Goal: Transaction & Acquisition: Purchase product/service

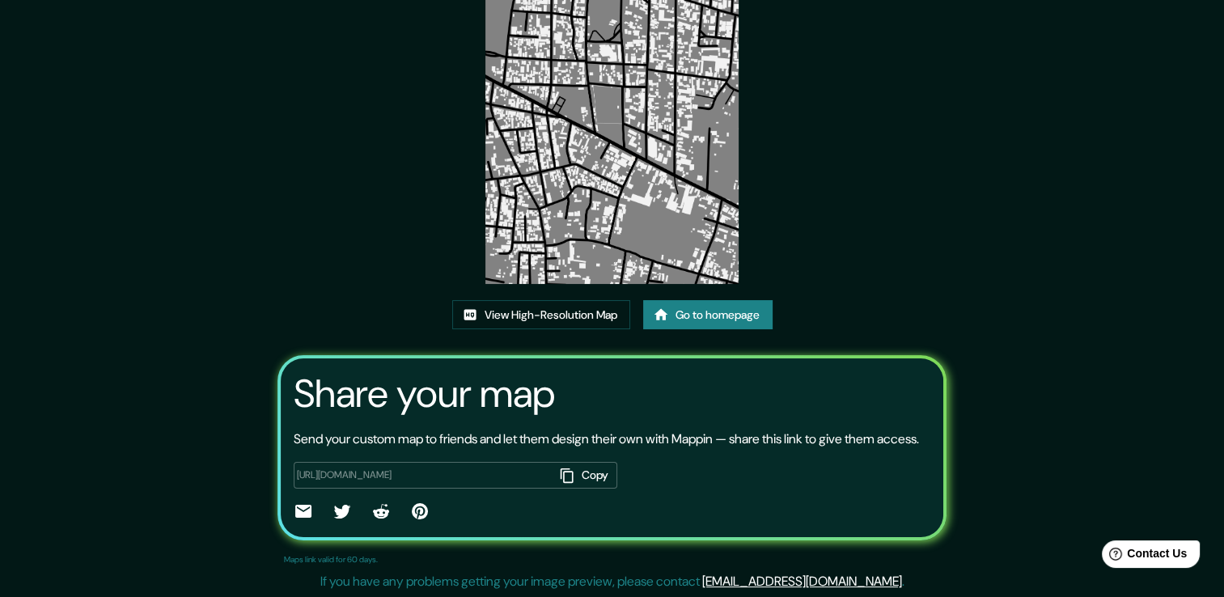
scroll to position [162, 0]
click at [744, 300] on link "Go to homepage" at bounding box center [707, 314] width 129 height 30
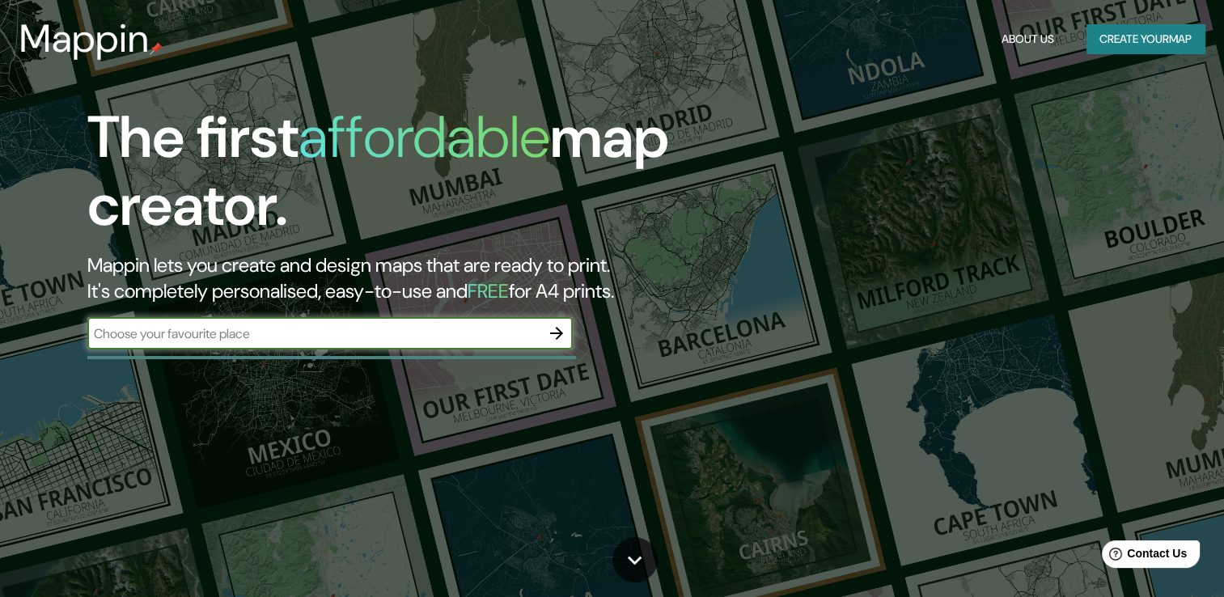
type input "j"
type input "[GEOGRAPHIC_DATA]"
click at [552, 330] on icon "button" at bounding box center [556, 333] width 19 height 19
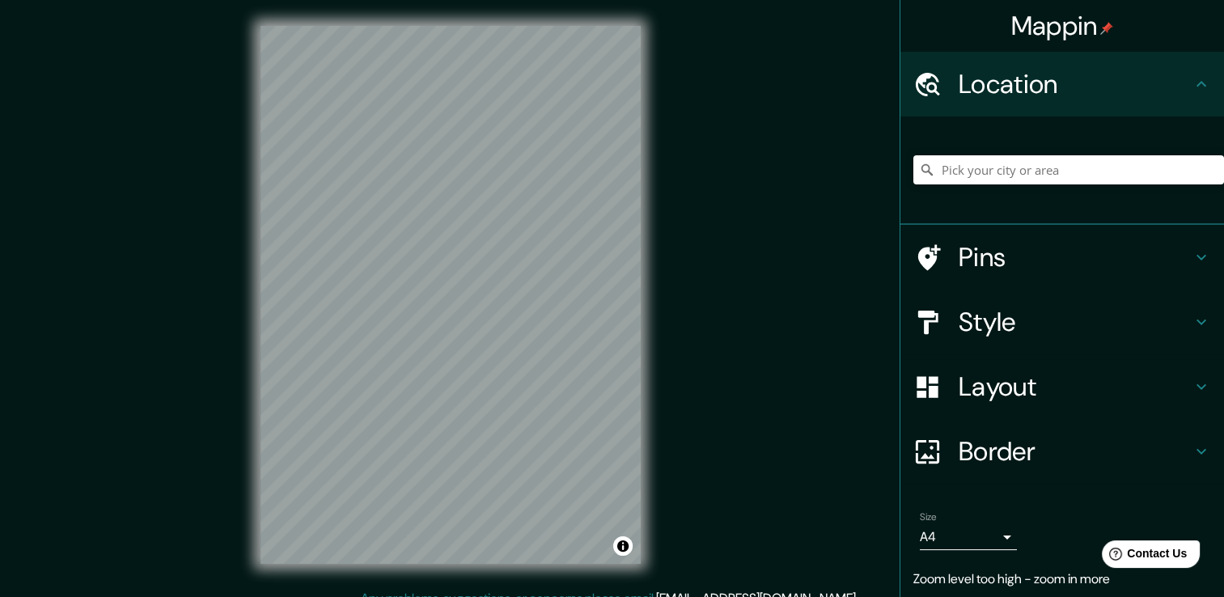
click at [734, 232] on div "Mappin Location Pins Style Layout Border Choose a border. Hint : you can make l…" at bounding box center [612, 307] width 1224 height 615
click at [693, 324] on div "Mappin Location Pins Style Layout Border Choose a border. Hint : you can make l…" at bounding box center [612, 307] width 1224 height 615
click at [986, 173] on input "Pick your city or area" at bounding box center [1069, 169] width 311 height 29
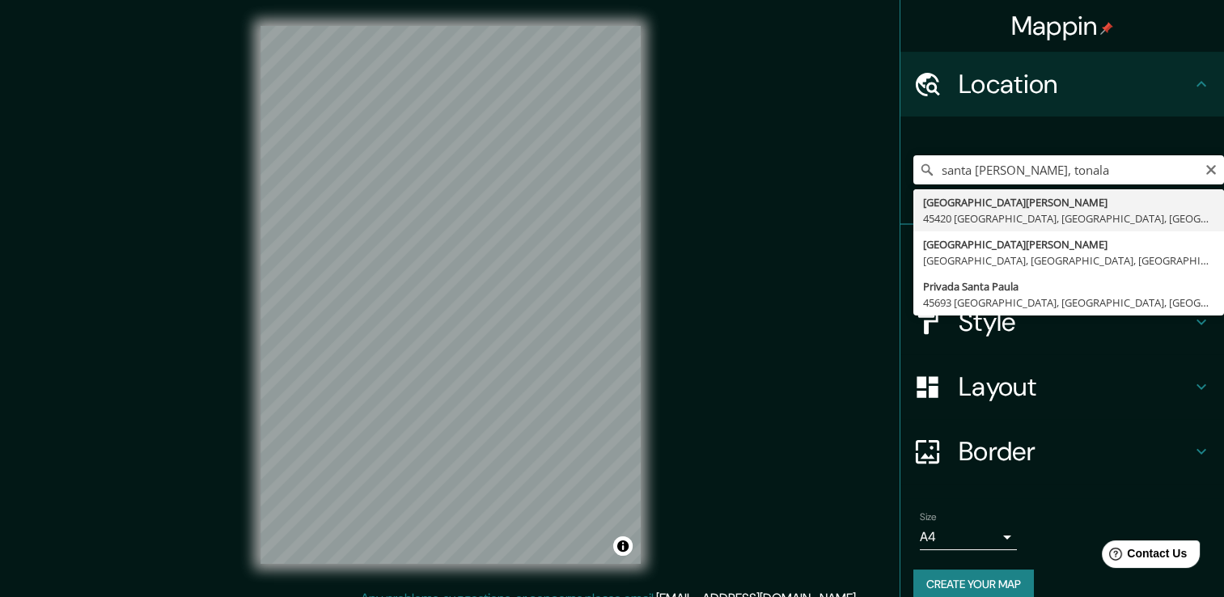
type input "[GEOGRAPHIC_DATA][PERSON_NAME], [GEOGRAPHIC_DATA], [GEOGRAPHIC_DATA]"
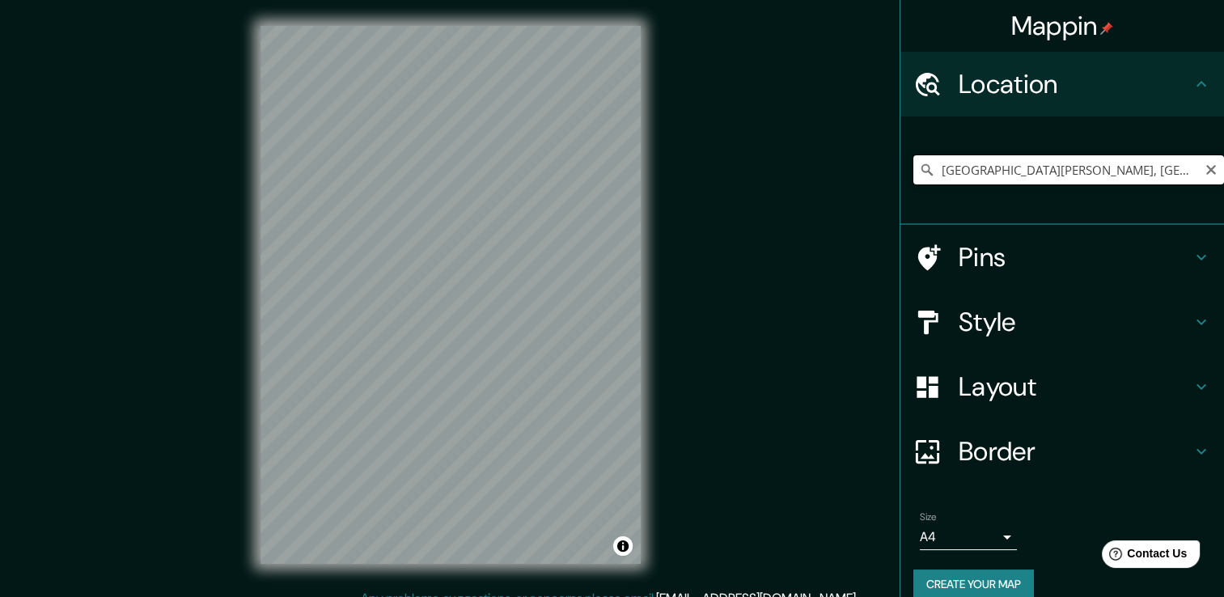
click at [1201, 176] on input "[GEOGRAPHIC_DATA][PERSON_NAME], [GEOGRAPHIC_DATA], [GEOGRAPHIC_DATA]" at bounding box center [1069, 169] width 311 height 29
click at [1205, 170] on icon "Clear" at bounding box center [1211, 169] width 13 height 13
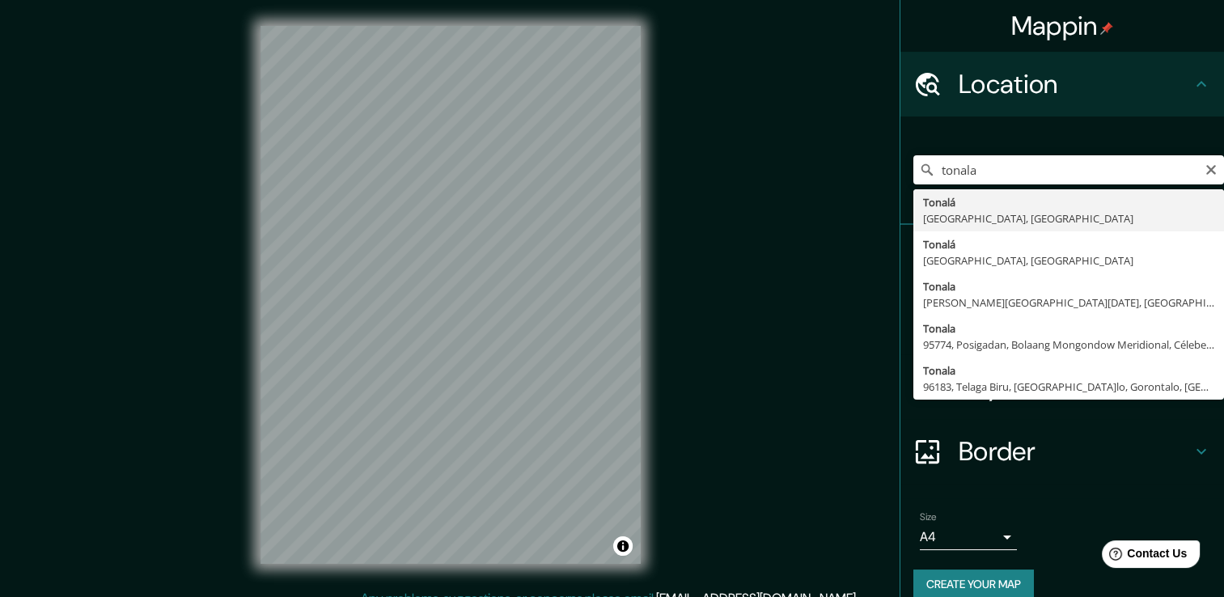
type input "[GEOGRAPHIC_DATA], [GEOGRAPHIC_DATA], [GEOGRAPHIC_DATA]"
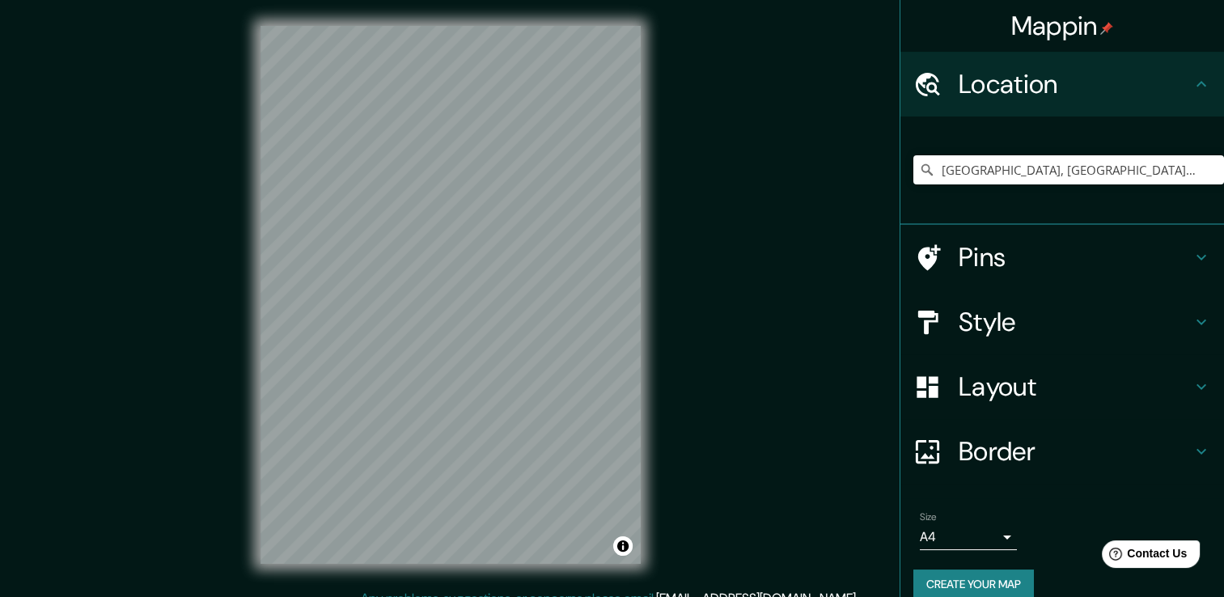
click at [729, 282] on div "Mappin Location [GEOGRAPHIC_DATA], [GEOGRAPHIC_DATA], [GEOGRAPHIC_DATA] Pins St…" at bounding box center [612, 307] width 1224 height 615
click at [1051, 264] on h4 "Pins" at bounding box center [1075, 257] width 233 height 32
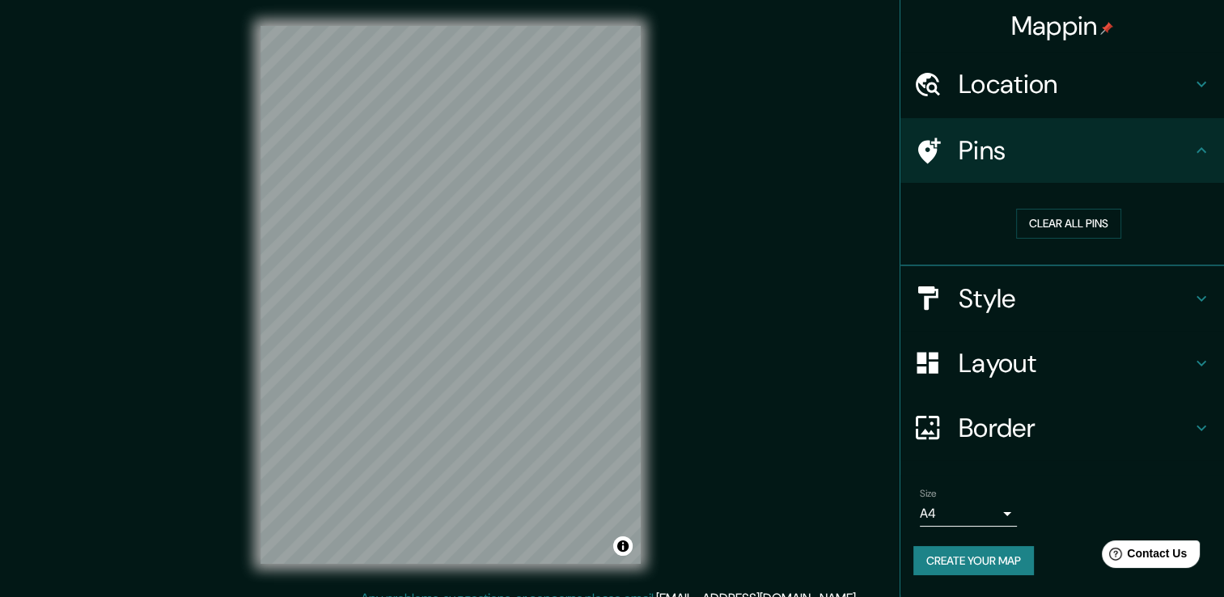
click at [1085, 295] on h4 "Style" at bounding box center [1075, 298] width 233 height 32
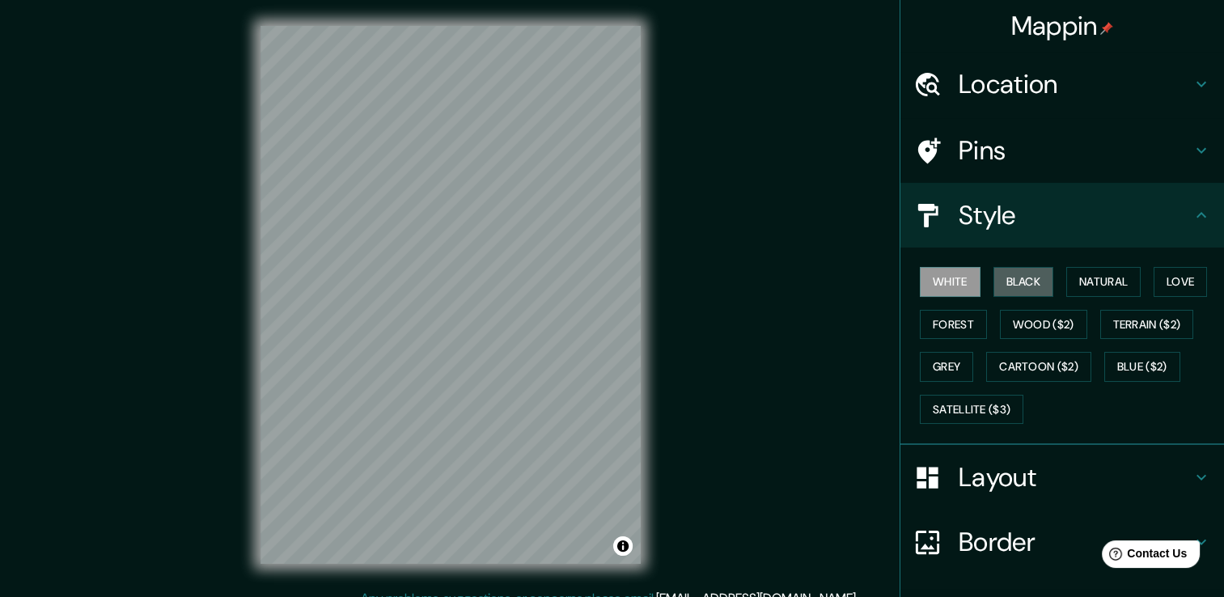
click at [1020, 290] on button "Black" at bounding box center [1024, 282] width 61 height 30
click at [938, 286] on button "White" at bounding box center [950, 282] width 61 height 30
click at [1077, 282] on button "Natural" at bounding box center [1103, 282] width 74 height 30
click at [1026, 282] on button "Black" at bounding box center [1024, 282] width 61 height 30
click at [956, 284] on button "White" at bounding box center [950, 282] width 61 height 30
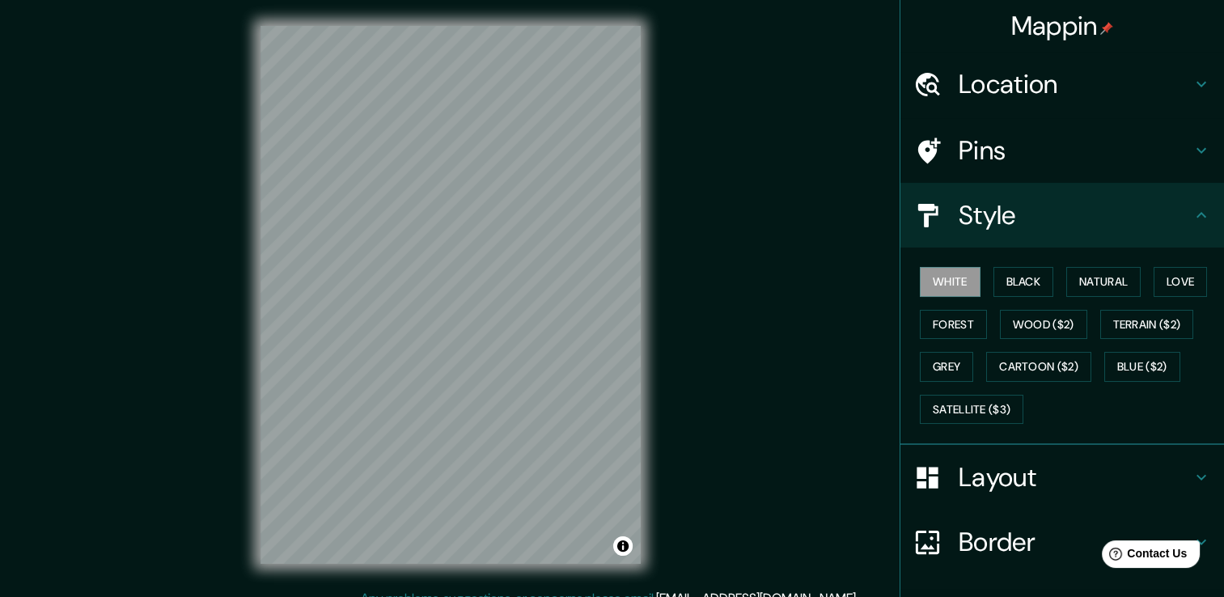
click at [1165, 282] on button "Love" at bounding box center [1180, 282] width 53 height 30
click at [1067, 315] on button "Wood ($2)" at bounding box center [1043, 325] width 87 height 30
click at [956, 322] on button "Forest" at bounding box center [953, 325] width 67 height 30
click at [945, 348] on div "White Black Natural Love Forest Wood ($2) Terrain ($2) Grey Cartoon ($2) Blue (…" at bounding box center [1069, 346] width 311 height 170
click at [944, 356] on button "Grey" at bounding box center [946, 367] width 53 height 30
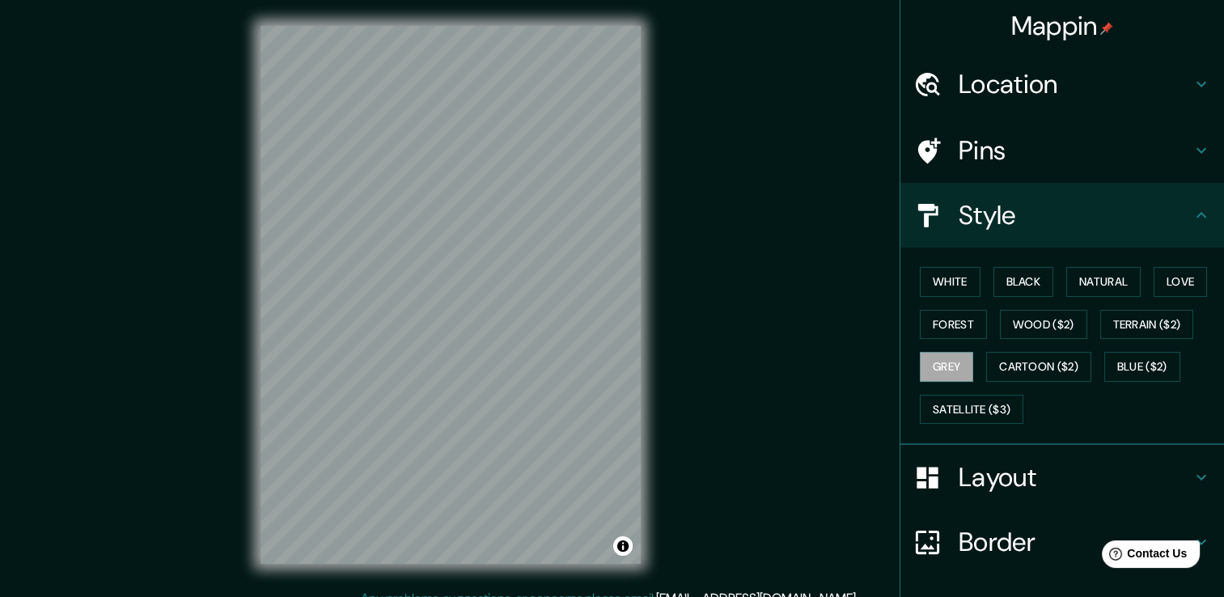
click at [1033, 359] on button "Cartoon ($2)" at bounding box center [1038, 367] width 105 height 30
click at [1105, 358] on button "Blue ($2)" at bounding box center [1143, 367] width 76 height 30
click at [989, 405] on button "Satellite ($3)" at bounding box center [972, 410] width 104 height 30
click at [956, 286] on button "White" at bounding box center [950, 282] width 61 height 30
click at [975, 160] on h4 "Pins" at bounding box center [1075, 150] width 233 height 32
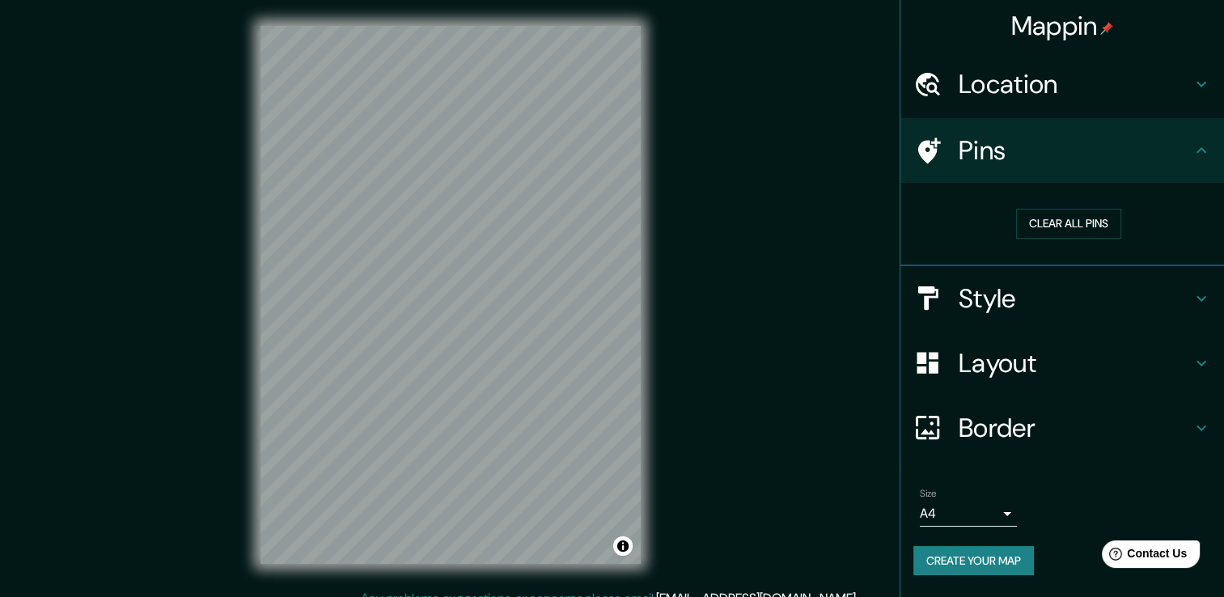
click at [1071, 358] on h4 "Layout" at bounding box center [1075, 363] width 233 height 32
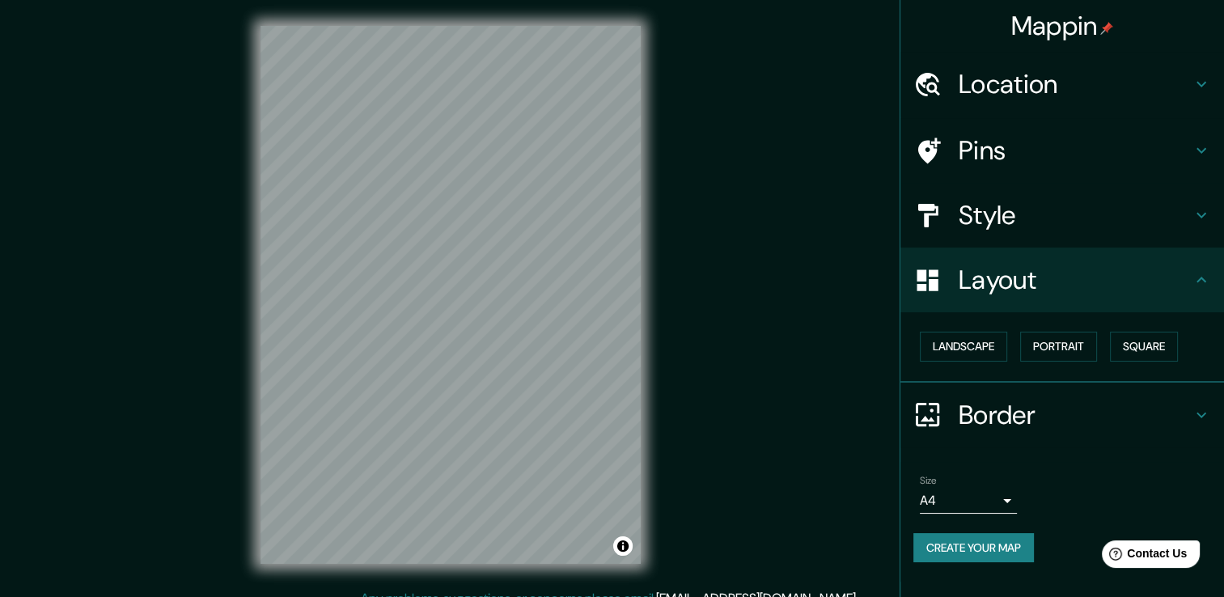
click at [856, 173] on div "Mappin Location [GEOGRAPHIC_DATA], [GEOGRAPHIC_DATA], [GEOGRAPHIC_DATA] Pins St…" at bounding box center [612, 307] width 1224 height 615
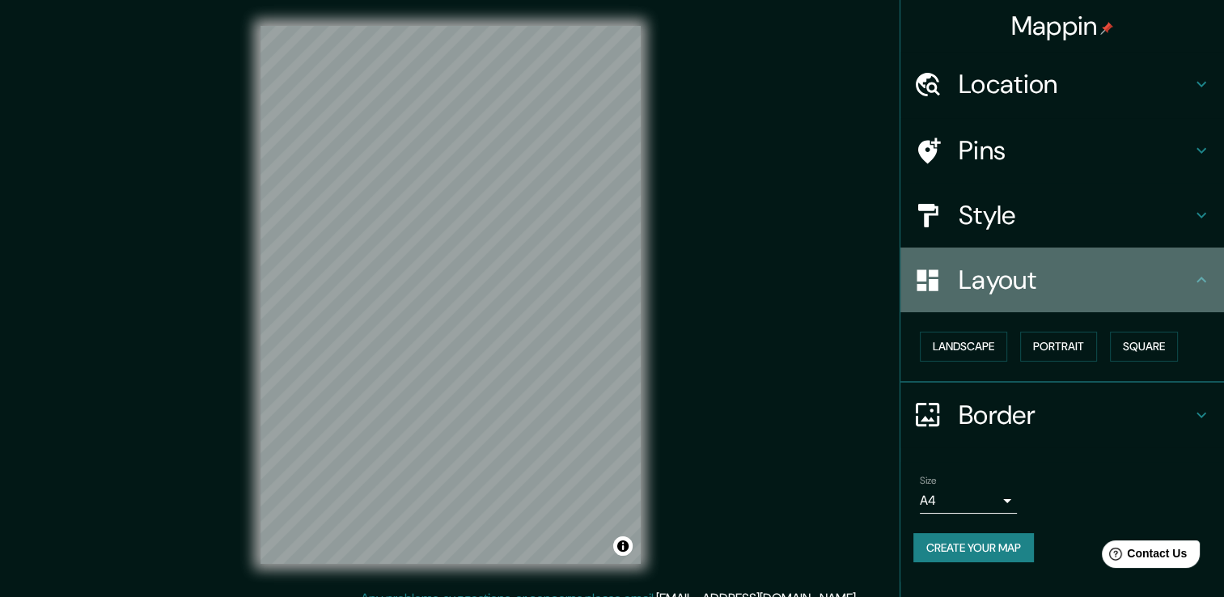
click at [1052, 279] on h4 "Layout" at bounding box center [1075, 280] width 233 height 32
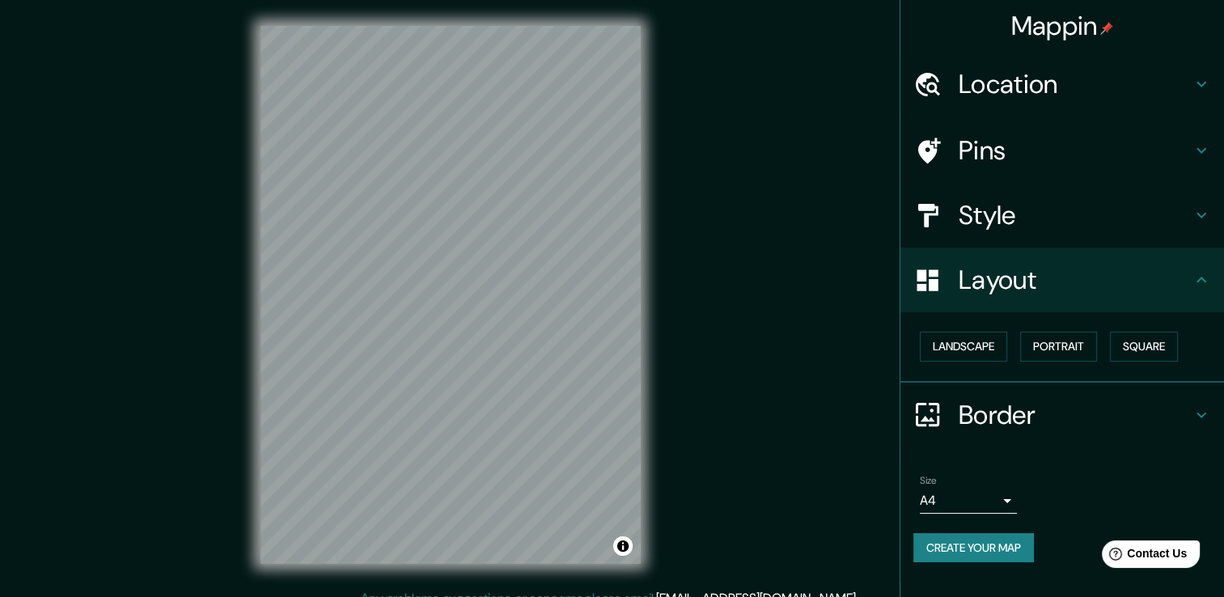
click at [1088, 203] on h4 "Style" at bounding box center [1075, 215] width 233 height 32
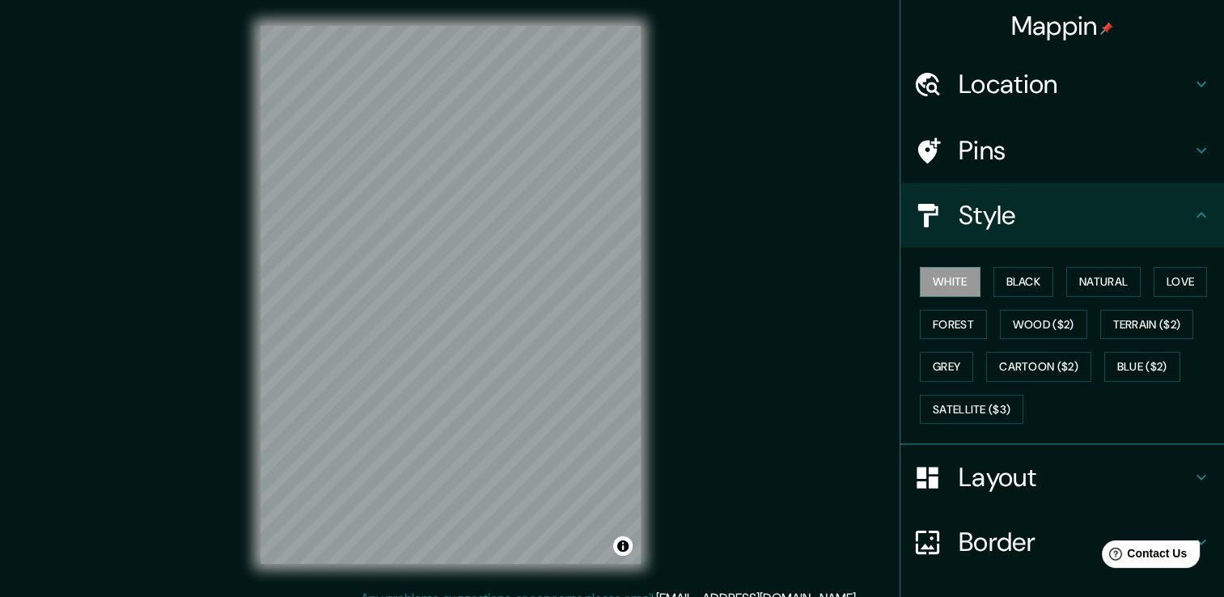
click at [1021, 283] on button "Black" at bounding box center [1024, 282] width 61 height 30
click at [935, 282] on button "White" at bounding box center [950, 282] width 61 height 30
click at [1035, 284] on button "Black" at bounding box center [1024, 282] width 61 height 30
click at [1100, 282] on button "Natural" at bounding box center [1103, 282] width 74 height 30
click at [1166, 274] on button "Love" at bounding box center [1180, 282] width 53 height 30
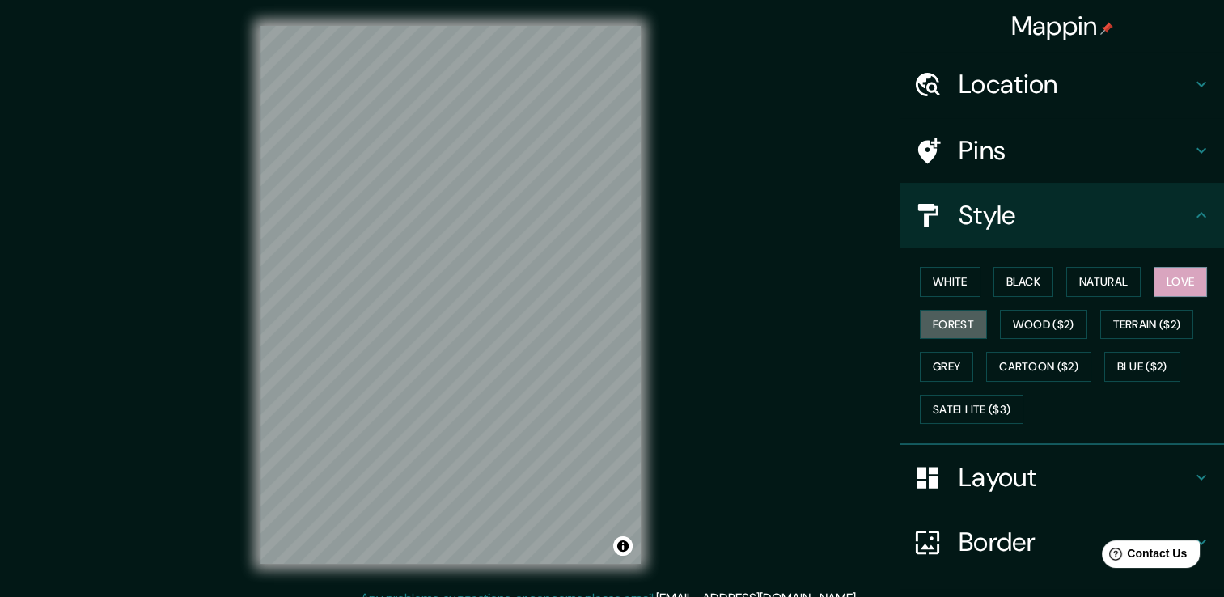
click at [958, 312] on button "Forest" at bounding box center [953, 325] width 67 height 30
click at [1024, 316] on button "Wood ($2)" at bounding box center [1043, 325] width 87 height 30
click at [1042, 282] on button "Black" at bounding box center [1024, 282] width 61 height 30
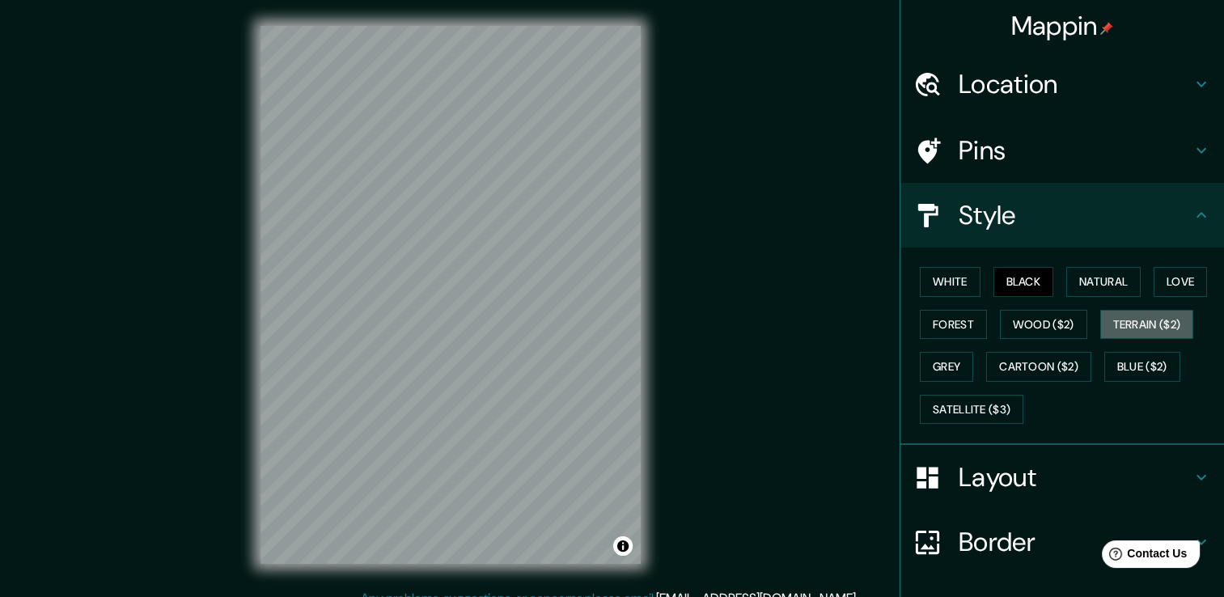
click at [1106, 312] on button "Terrain ($2)" at bounding box center [1147, 325] width 94 height 30
click at [966, 283] on button "White" at bounding box center [950, 282] width 61 height 30
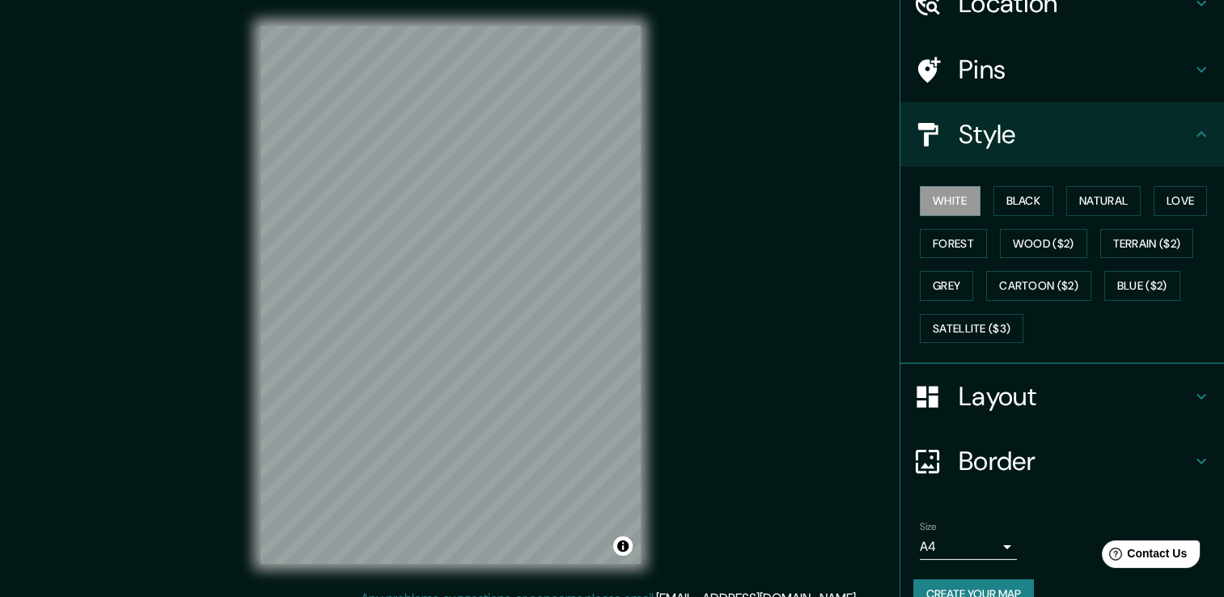
scroll to position [109, 0]
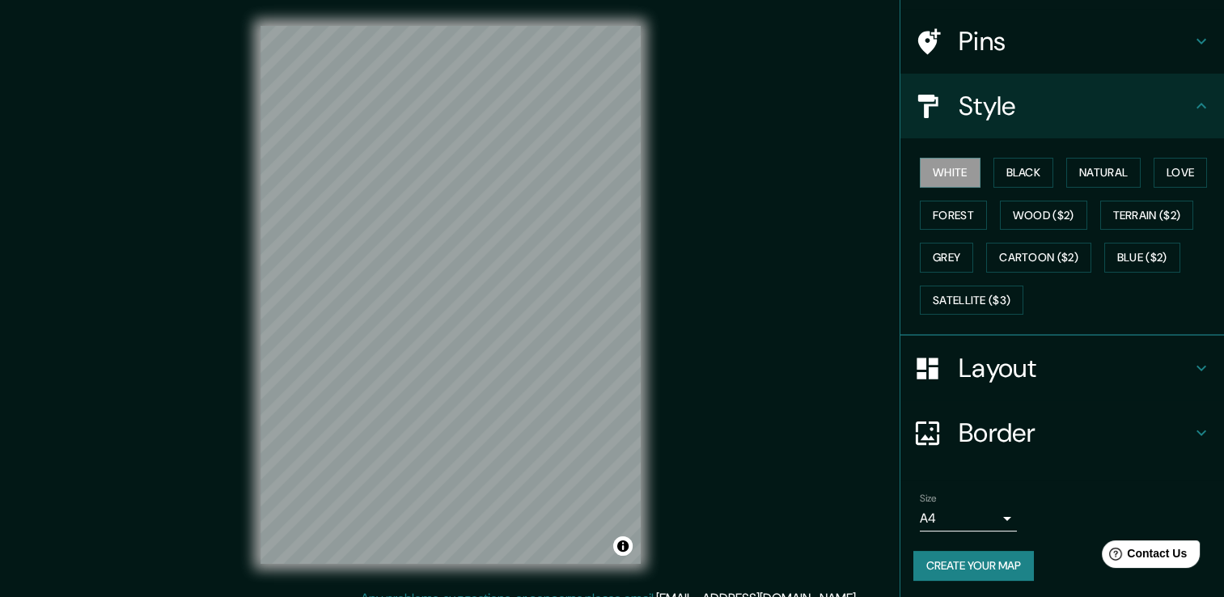
click at [995, 514] on body "Mappin Location [GEOGRAPHIC_DATA], [GEOGRAPHIC_DATA], [GEOGRAPHIC_DATA] Pins St…" at bounding box center [612, 298] width 1224 height 597
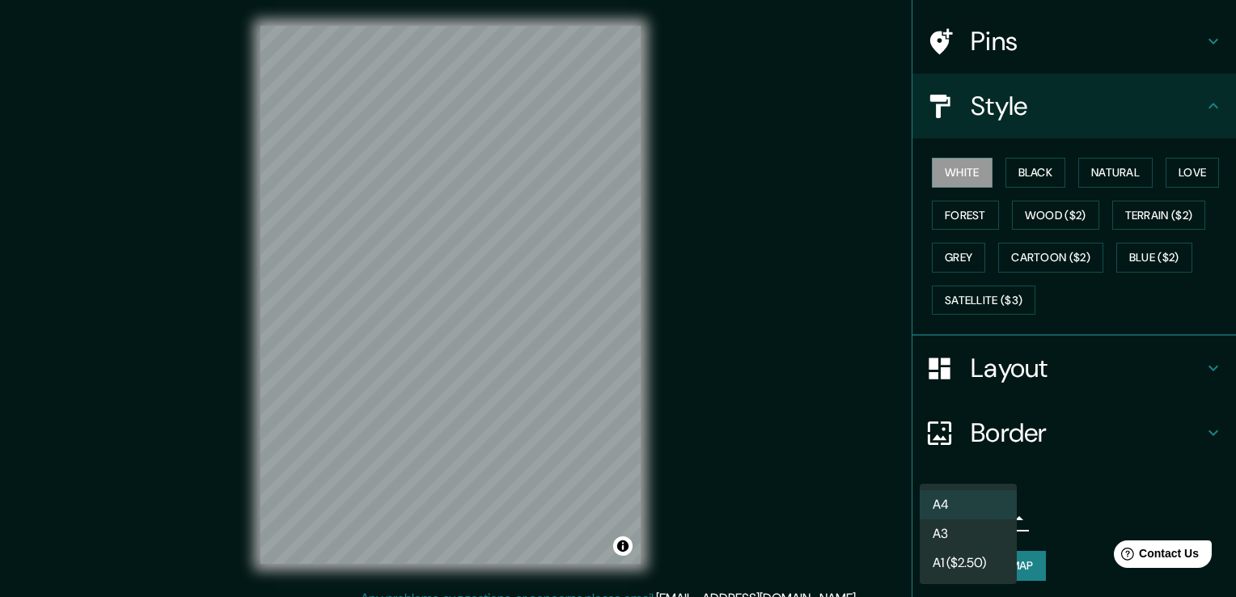
click at [1094, 458] on div at bounding box center [618, 298] width 1236 height 597
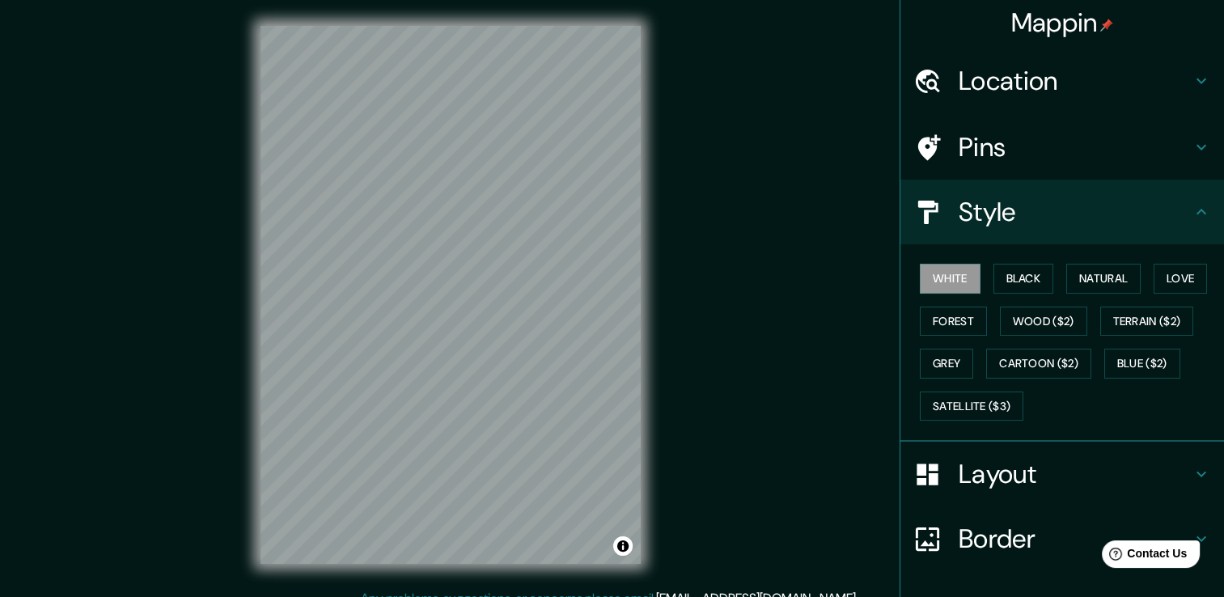
scroll to position [0, 0]
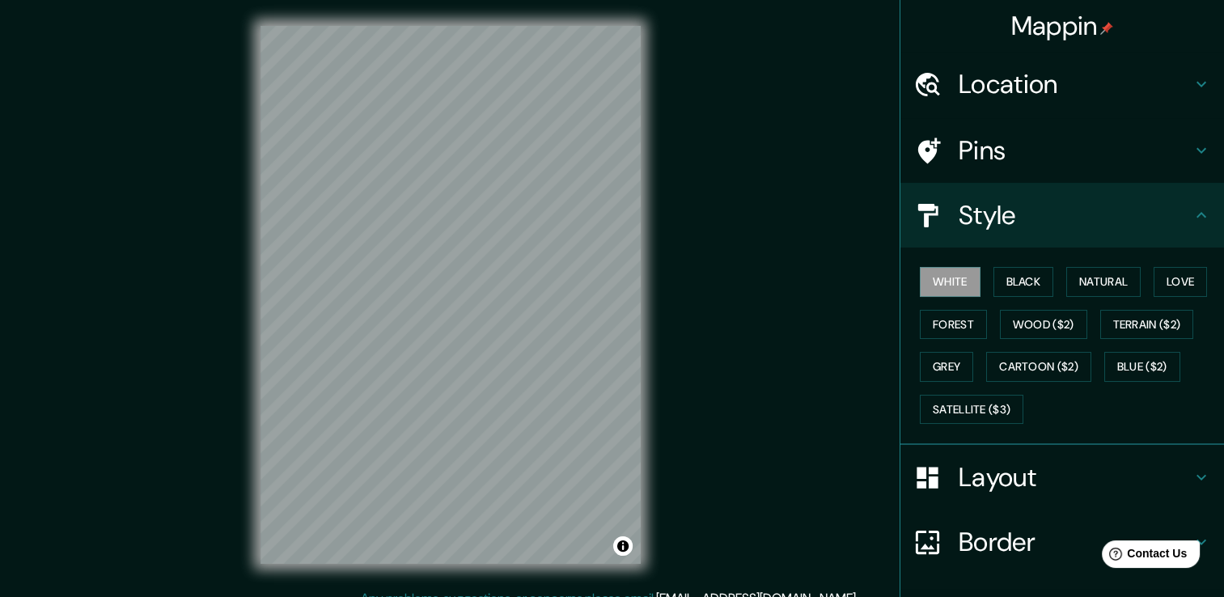
click at [1053, 157] on h4 "Pins" at bounding box center [1075, 150] width 233 height 32
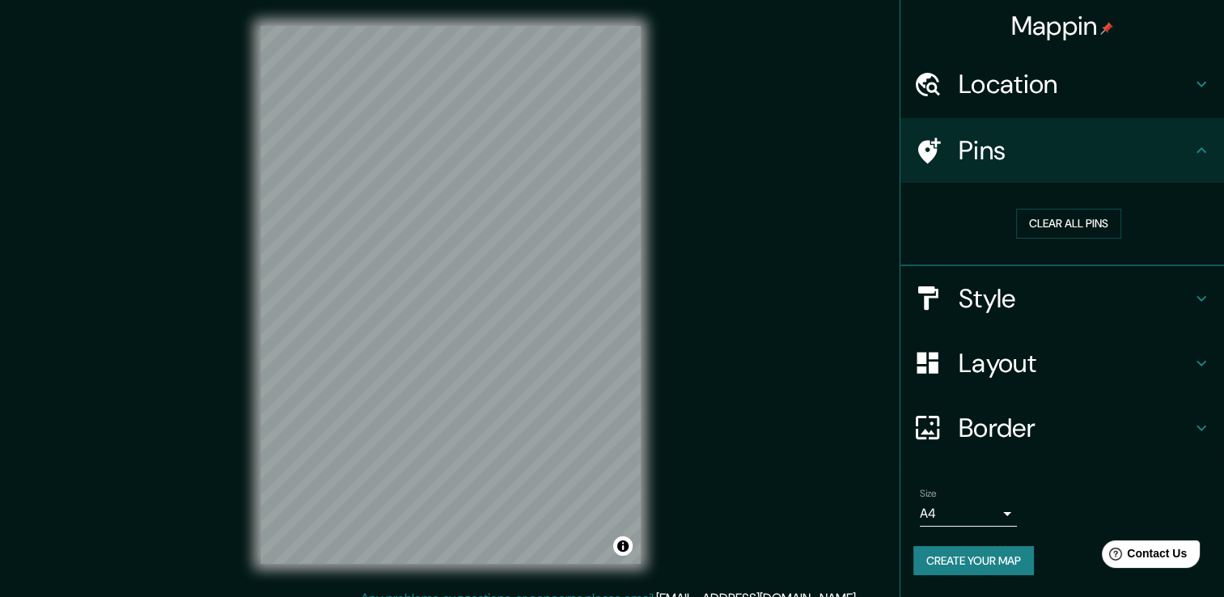
click at [1100, 219] on button "Clear all pins" at bounding box center [1068, 224] width 105 height 30
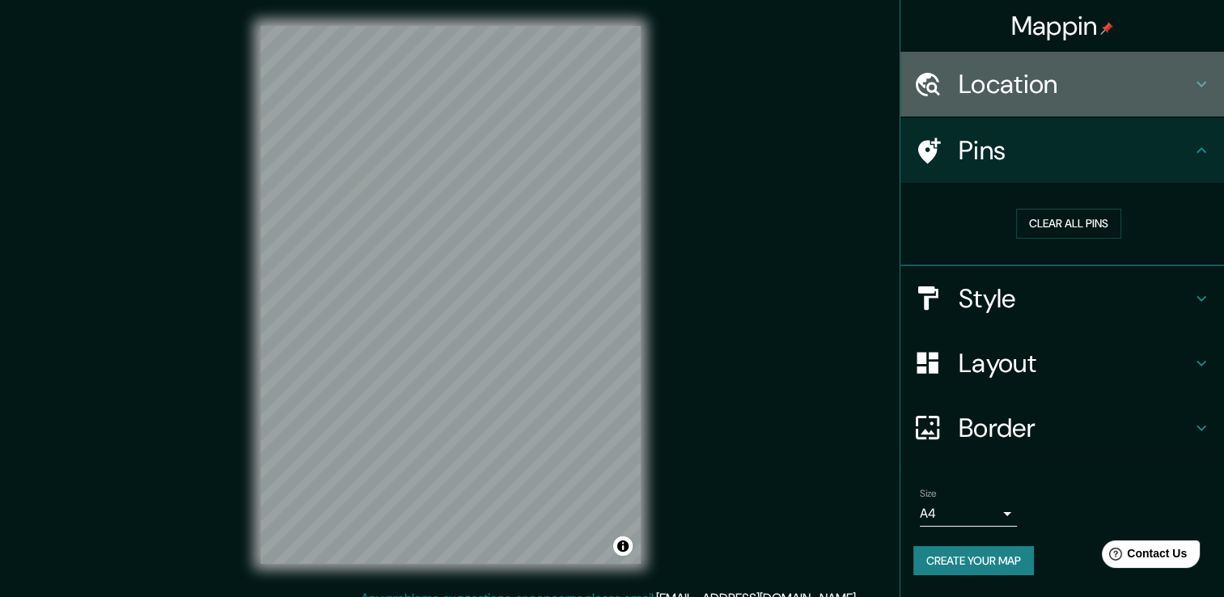
click at [1120, 99] on h4 "Location" at bounding box center [1075, 84] width 233 height 32
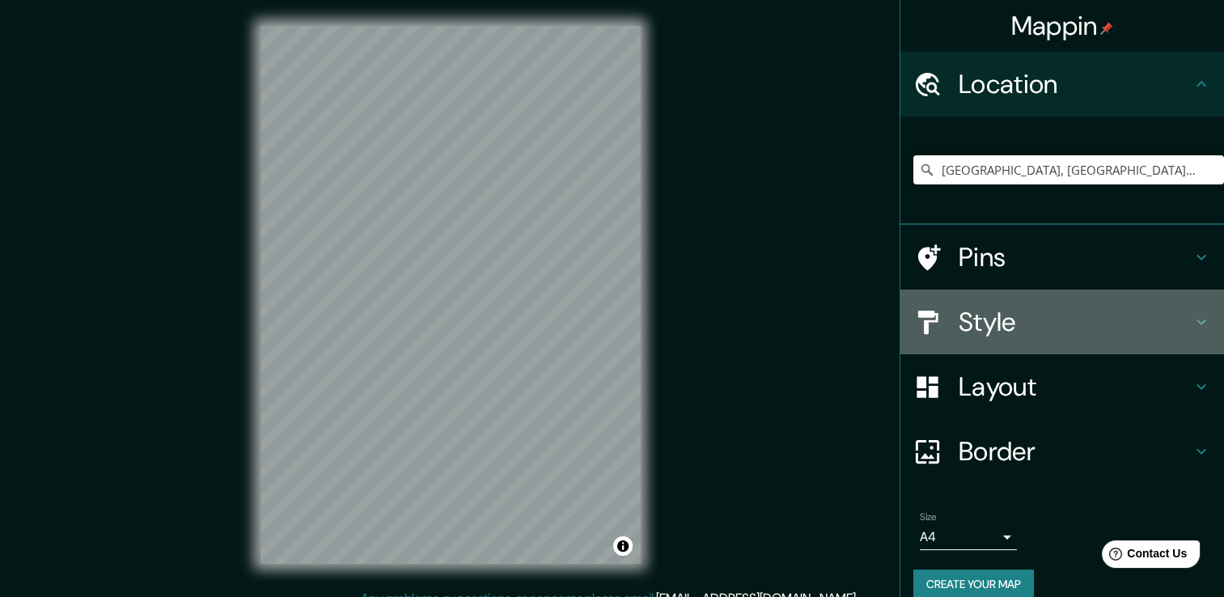
click at [1136, 327] on h4 "Style" at bounding box center [1075, 322] width 233 height 32
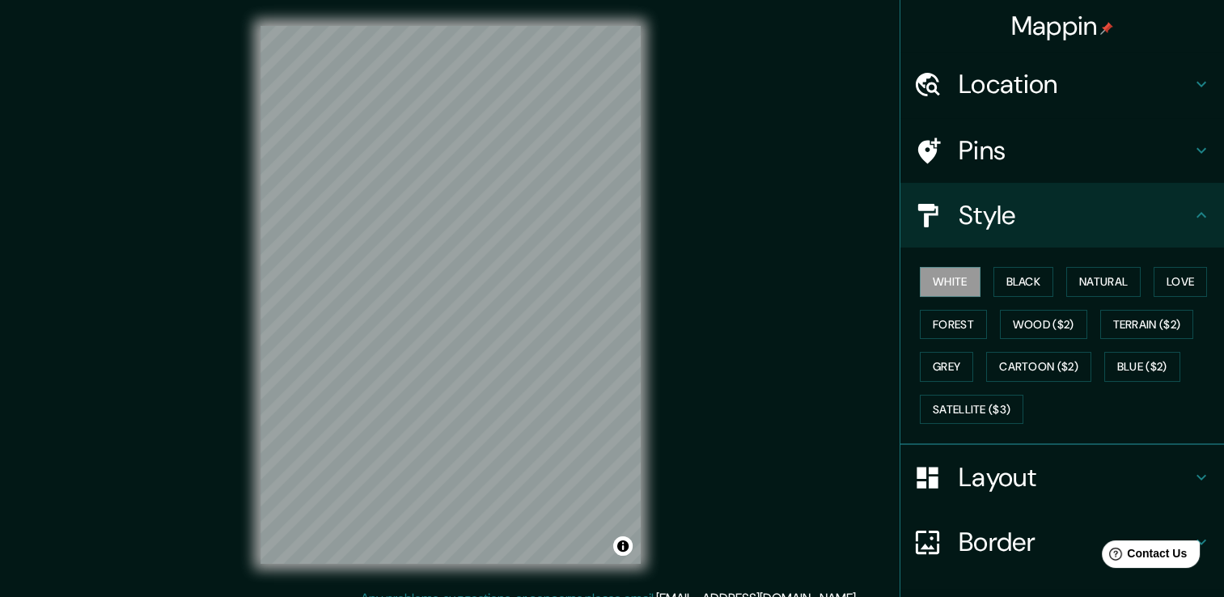
click at [951, 270] on button "White" at bounding box center [950, 282] width 61 height 30
click at [994, 283] on button "Black" at bounding box center [1024, 282] width 61 height 30
click at [935, 278] on button "White" at bounding box center [950, 282] width 61 height 30
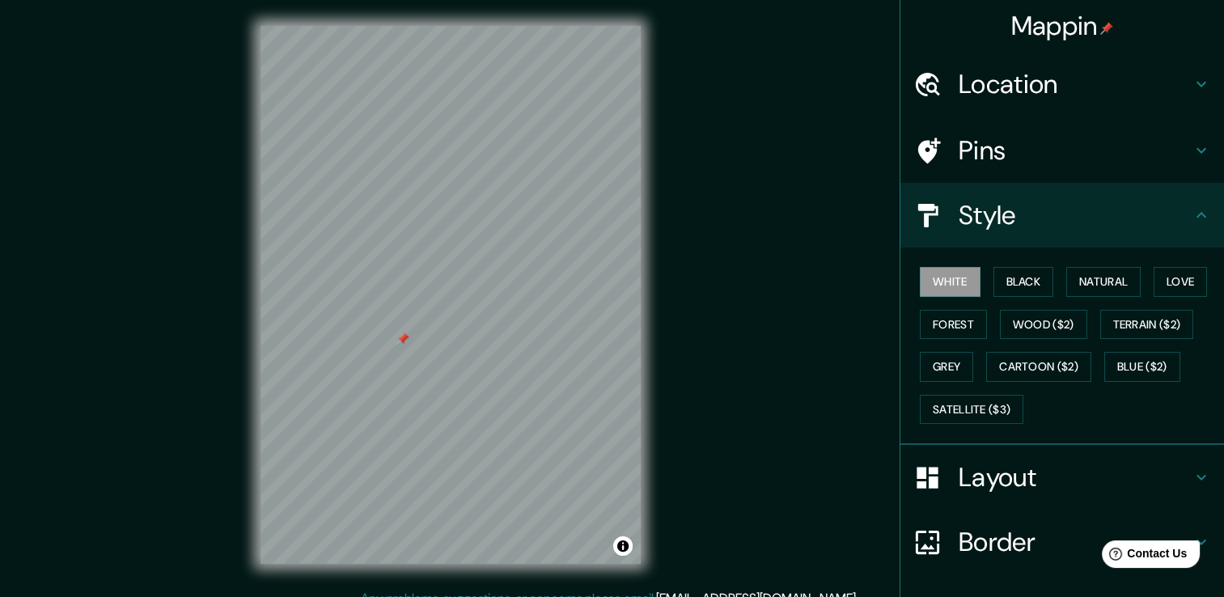
click at [1010, 275] on button "Black" at bounding box center [1024, 282] width 61 height 30
click at [961, 282] on button "White" at bounding box center [950, 282] width 61 height 30
click at [484, 230] on div at bounding box center [483, 231] width 13 height 13
drag, startPoint x: 484, startPoint y: 229, endPoint x: 466, endPoint y: 272, distance: 46.4
click at [466, 272] on div at bounding box center [467, 275] width 13 height 13
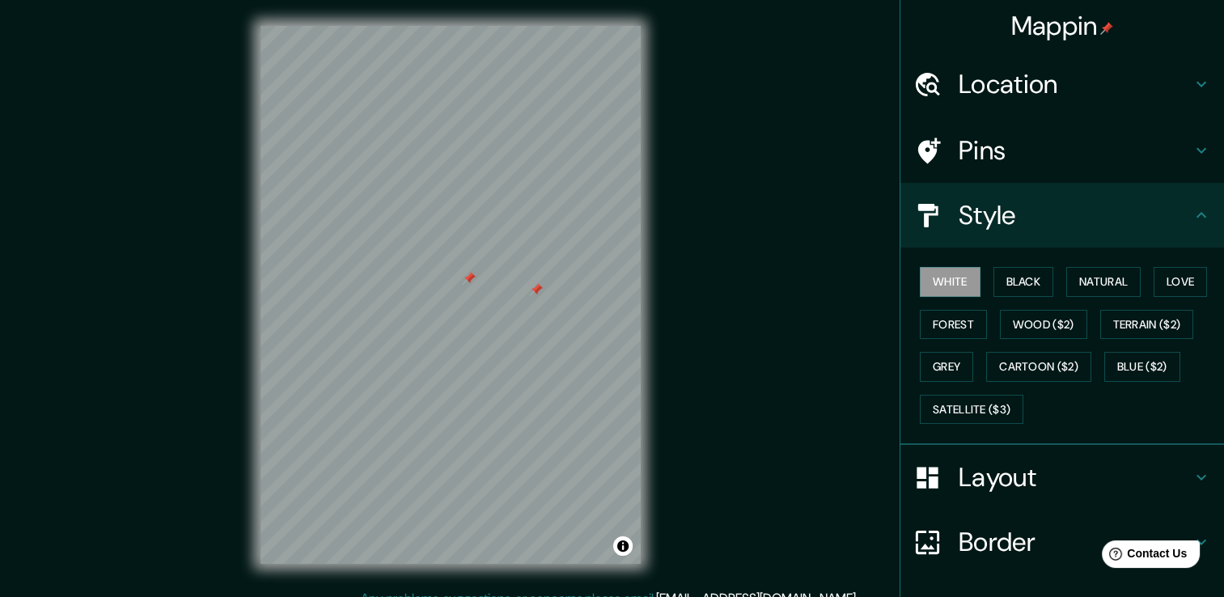
drag, startPoint x: 418, startPoint y: 278, endPoint x: 468, endPoint y: 278, distance: 50.2
click at [468, 278] on div at bounding box center [469, 278] width 13 height 13
drag, startPoint x: 468, startPoint y: 277, endPoint x: 657, endPoint y: 262, distance: 189.9
click at [756, 223] on div "Mappin Location [GEOGRAPHIC_DATA], [GEOGRAPHIC_DATA], [GEOGRAPHIC_DATA] Pins St…" at bounding box center [612, 307] width 1224 height 615
click at [528, 26] on div at bounding box center [451, 26] width 380 height 0
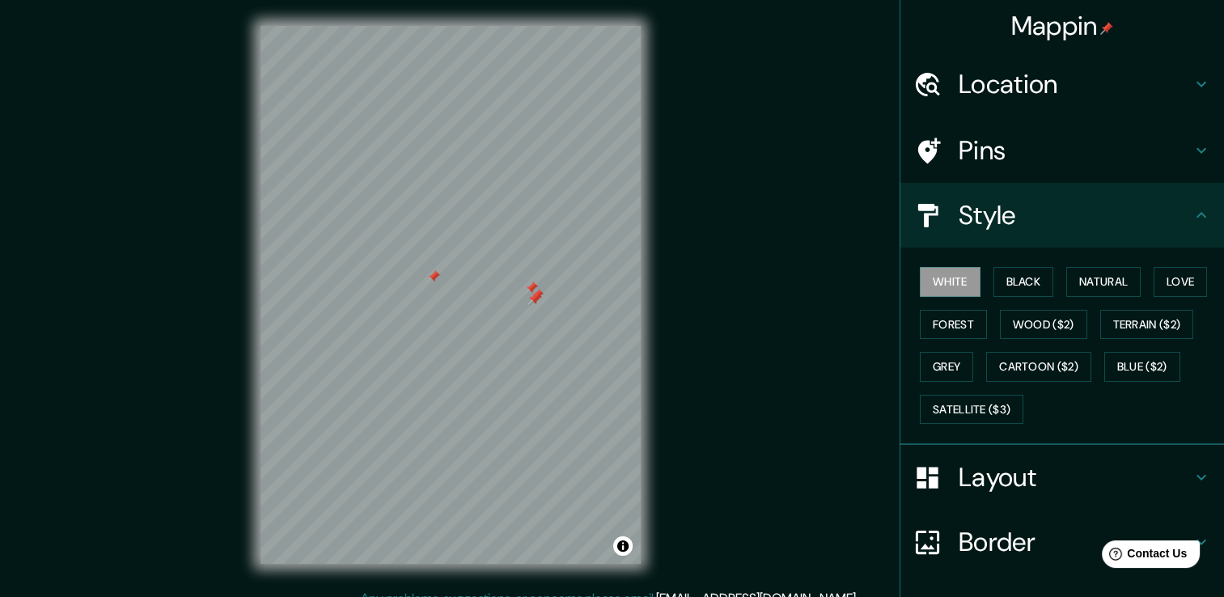
click at [1040, 95] on h4 "Location" at bounding box center [1075, 84] width 233 height 32
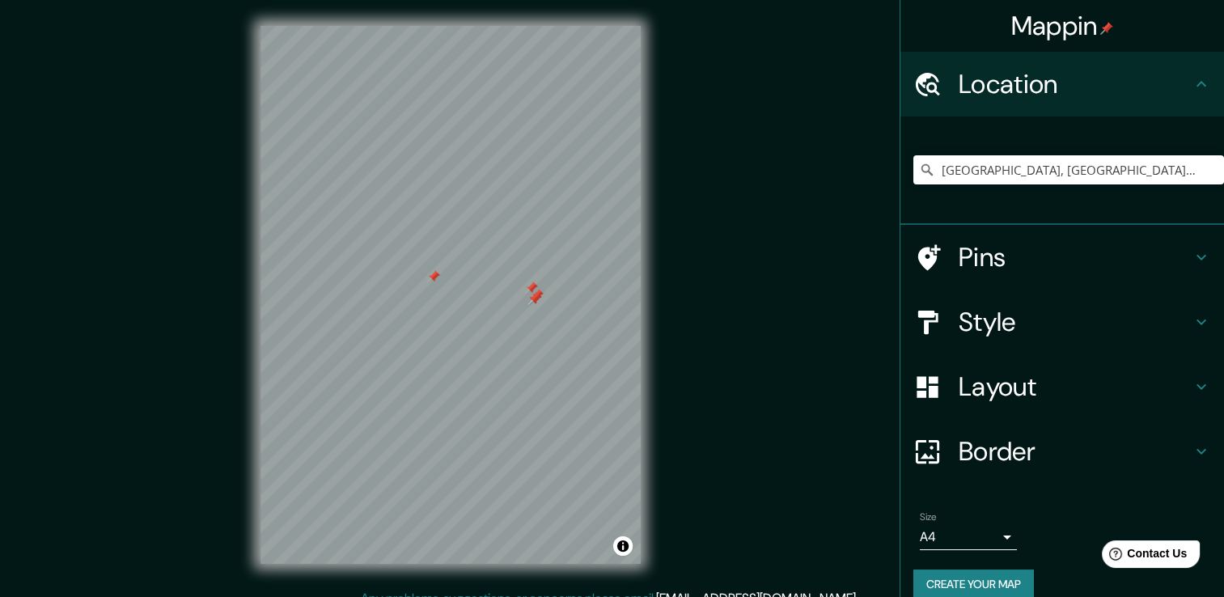
click at [1011, 248] on h4 "Pins" at bounding box center [1075, 257] width 233 height 32
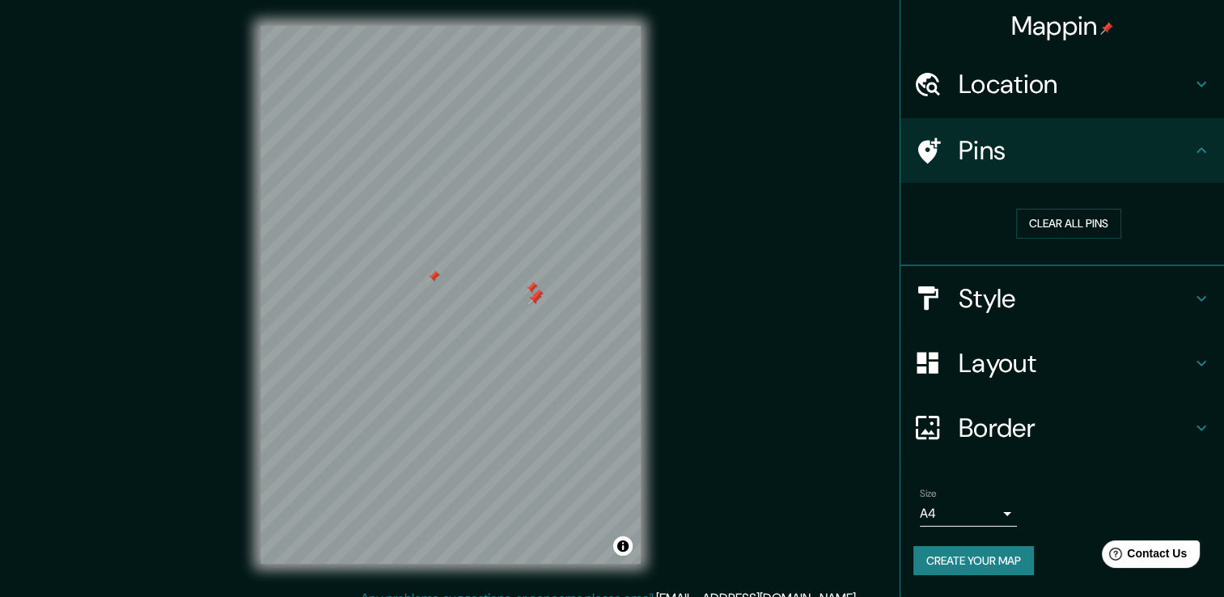
click at [959, 305] on h4 "Style" at bounding box center [1075, 298] width 233 height 32
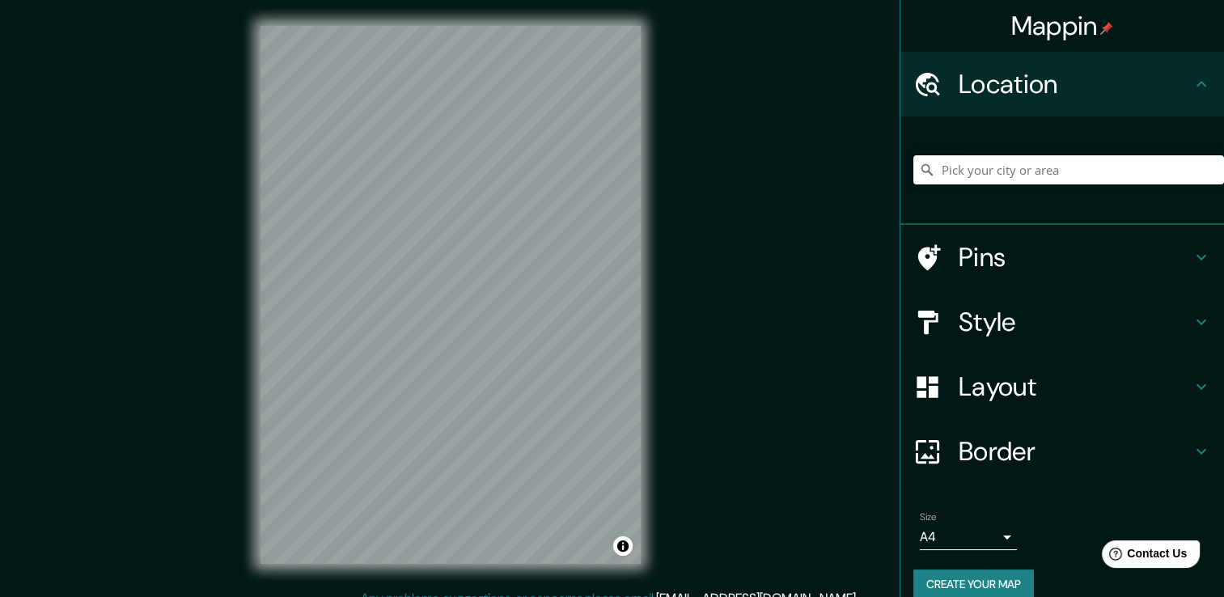
click at [1050, 176] on input "Pick your city or area" at bounding box center [1069, 169] width 311 height 29
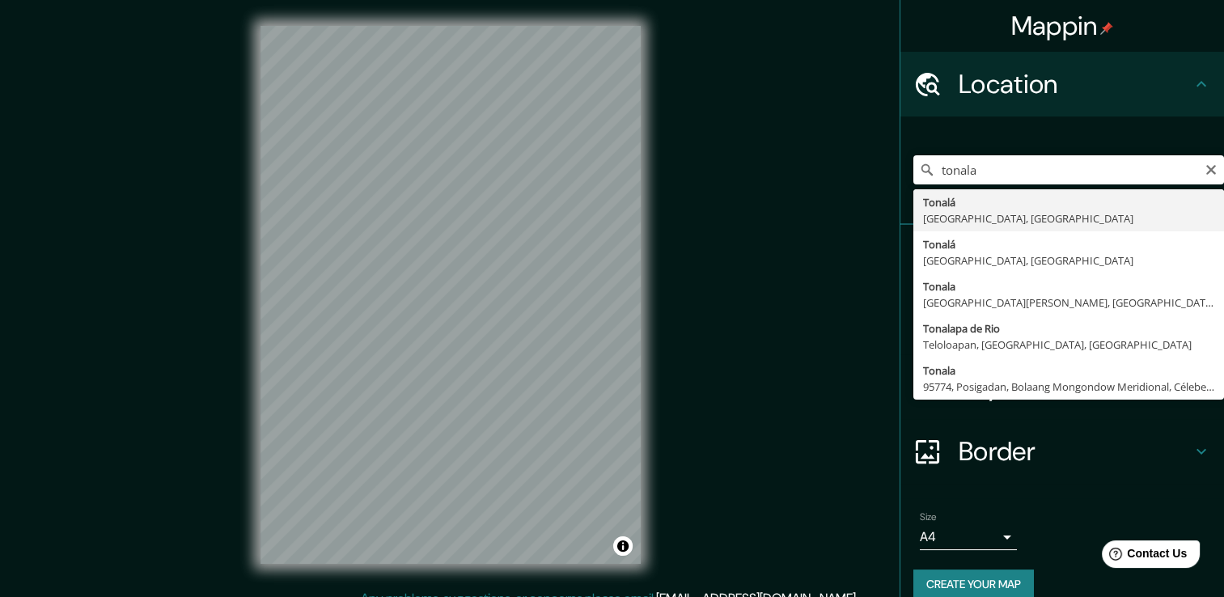
type input "[GEOGRAPHIC_DATA], [GEOGRAPHIC_DATA], [GEOGRAPHIC_DATA]"
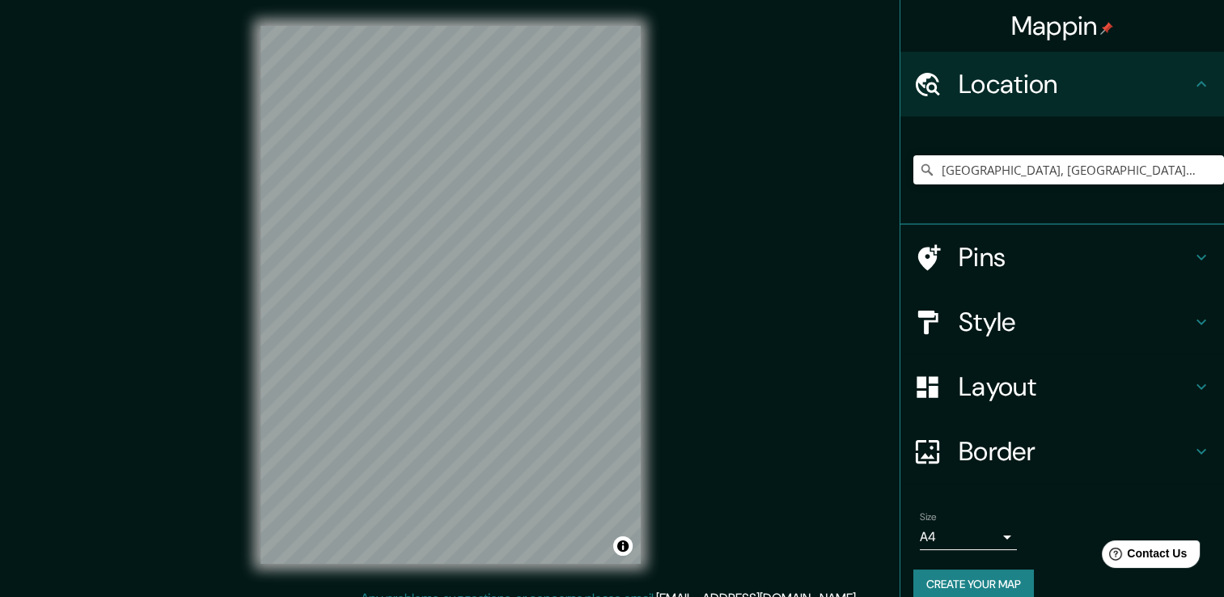
click at [714, 374] on div "Mappin Location [GEOGRAPHIC_DATA], [GEOGRAPHIC_DATA], [GEOGRAPHIC_DATA] Pins St…" at bounding box center [612, 307] width 1224 height 615
click at [672, 414] on div "Mappin Location [GEOGRAPHIC_DATA], [GEOGRAPHIC_DATA], [GEOGRAPHIC_DATA] Pins St…" at bounding box center [612, 307] width 1224 height 615
click at [968, 316] on h4 "Style" at bounding box center [1075, 322] width 233 height 32
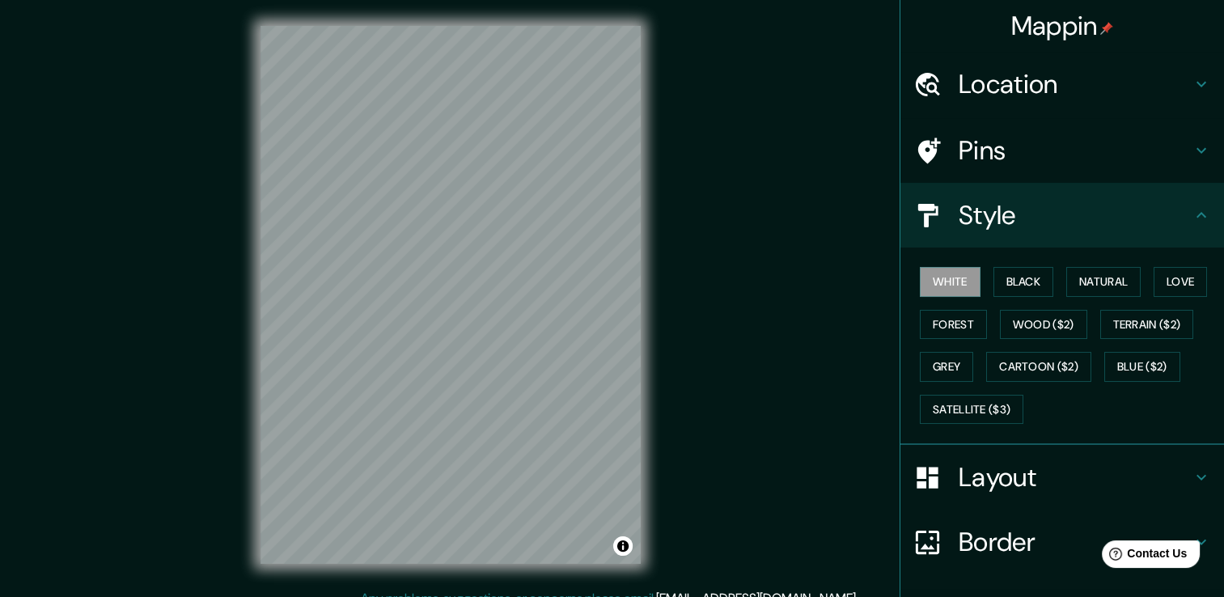
click at [1015, 289] on button "Black" at bounding box center [1024, 282] width 61 height 30
click at [939, 281] on button "White" at bounding box center [950, 282] width 61 height 30
click at [1027, 279] on button "Black" at bounding box center [1024, 282] width 61 height 30
click at [536, 232] on div at bounding box center [534, 229] width 13 height 13
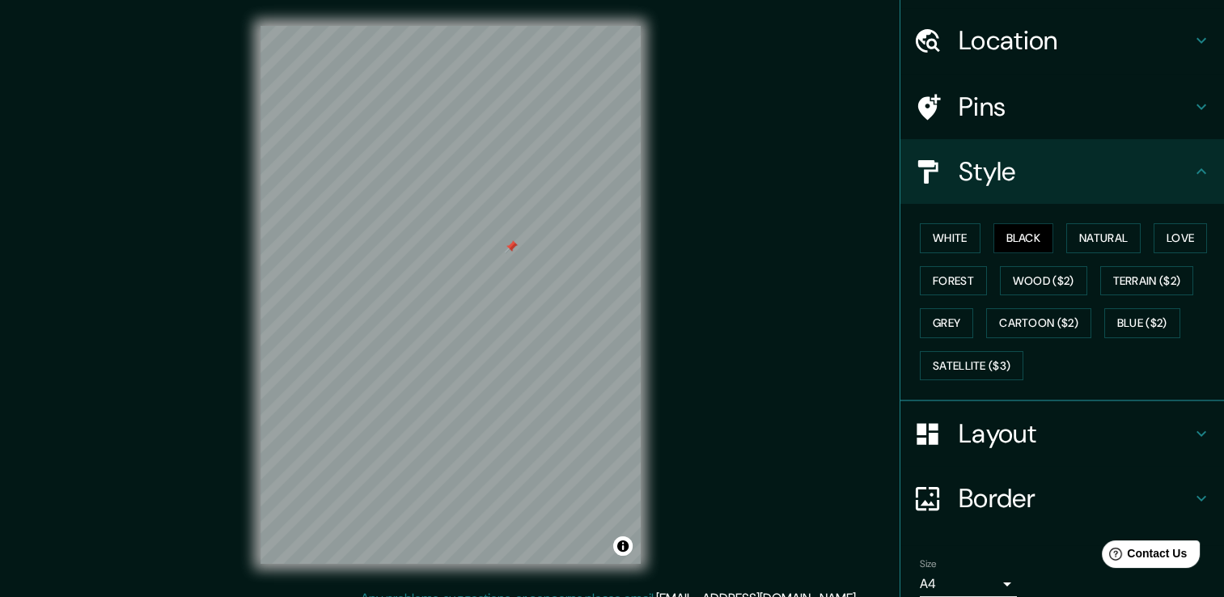
scroll to position [109, 0]
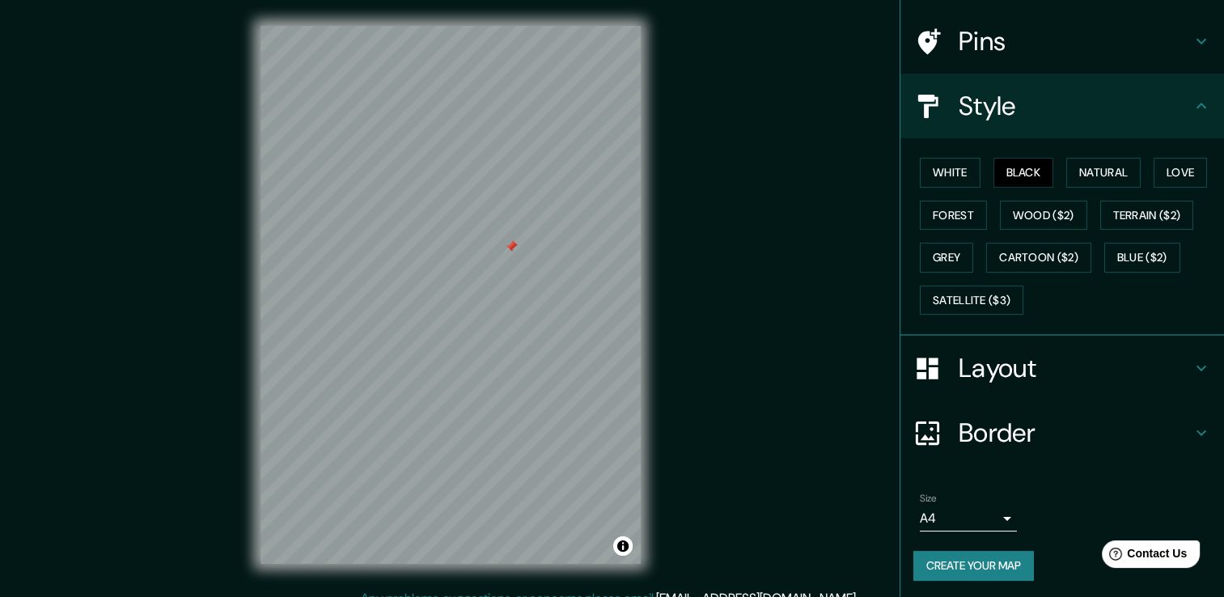
click at [985, 560] on button "Create your map" at bounding box center [974, 566] width 121 height 30
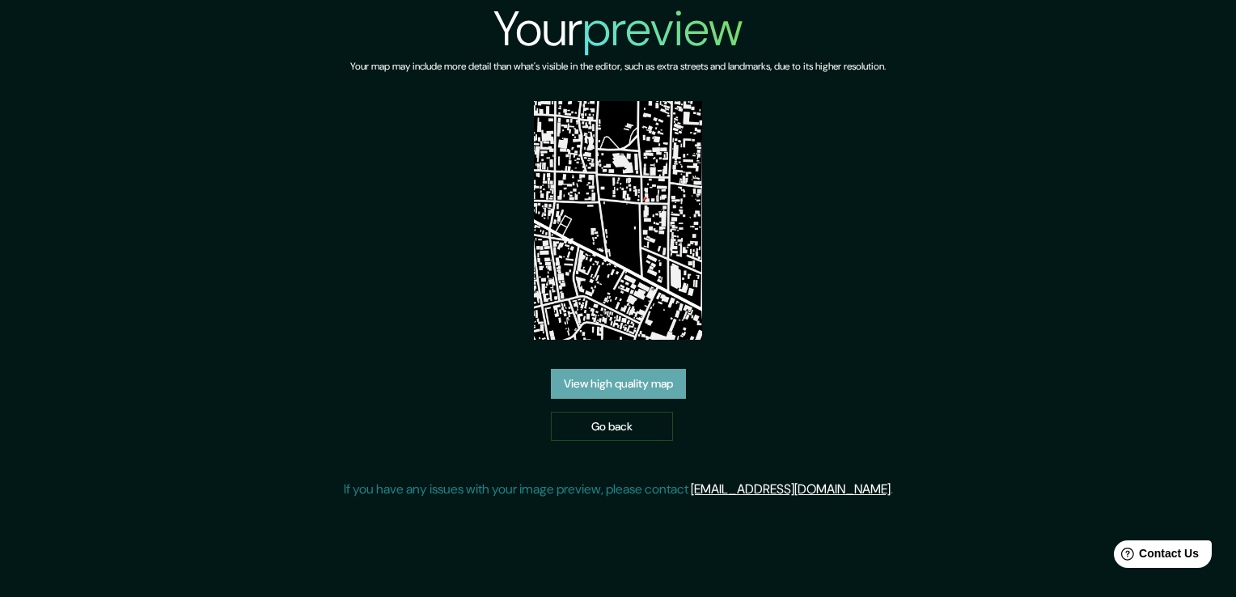
click at [670, 384] on link "View high quality map" at bounding box center [618, 384] width 135 height 30
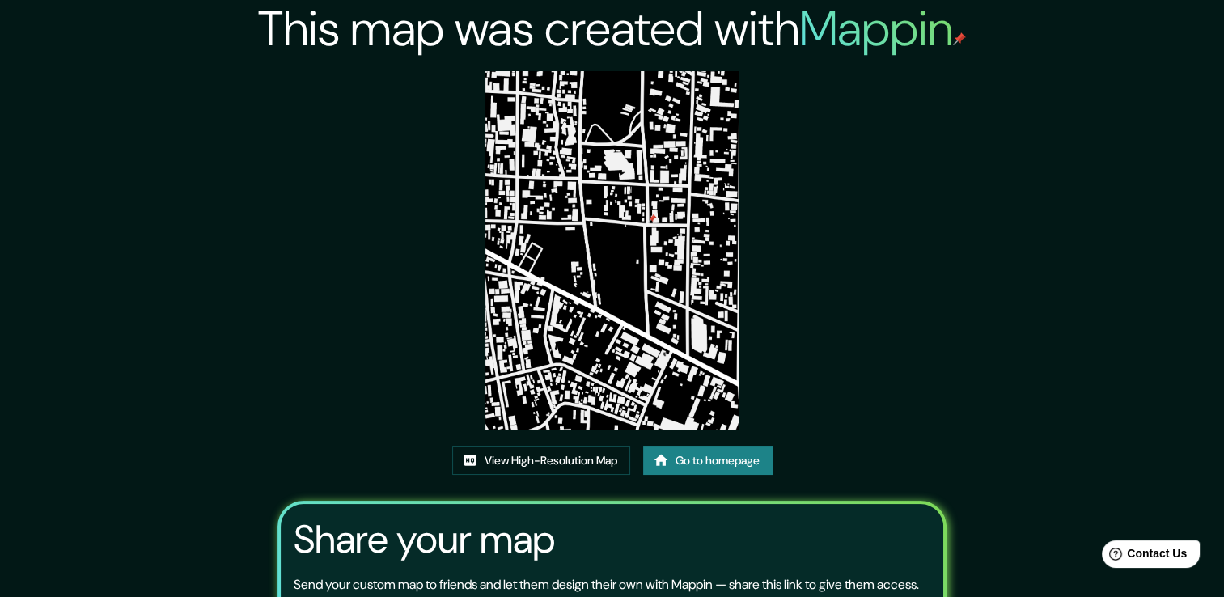
click at [615, 465] on link "View High-Resolution Map" at bounding box center [541, 461] width 178 height 30
click at [718, 453] on link "Go to homepage" at bounding box center [707, 461] width 129 height 30
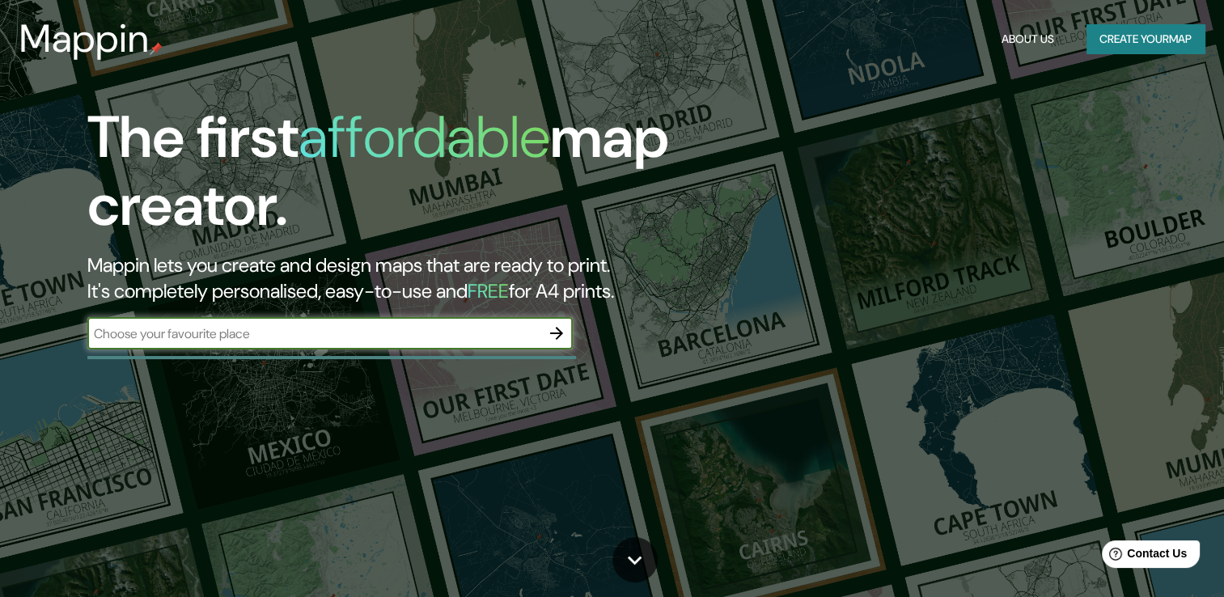
click at [460, 326] on input "text" at bounding box center [313, 333] width 453 height 19
type input "México"
click at [566, 328] on icon "button" at bounding box center [556, 333] width 19 height 19
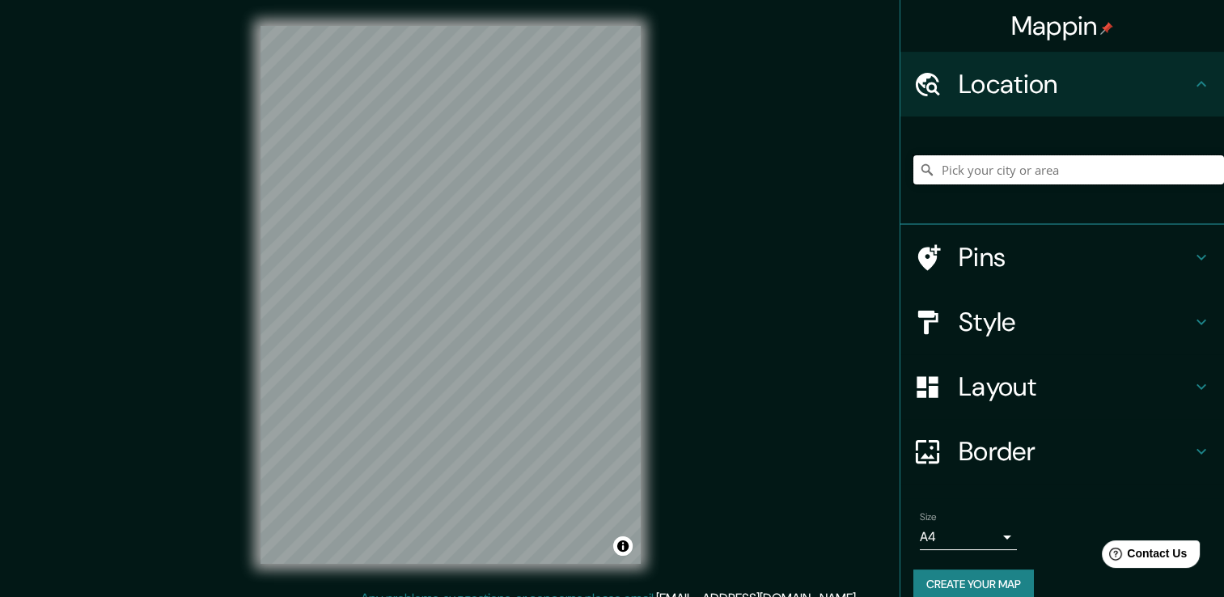
click at [1065, 159] on input "Pick your city or area" at bounding box center [1069, 169] width 311 height 29
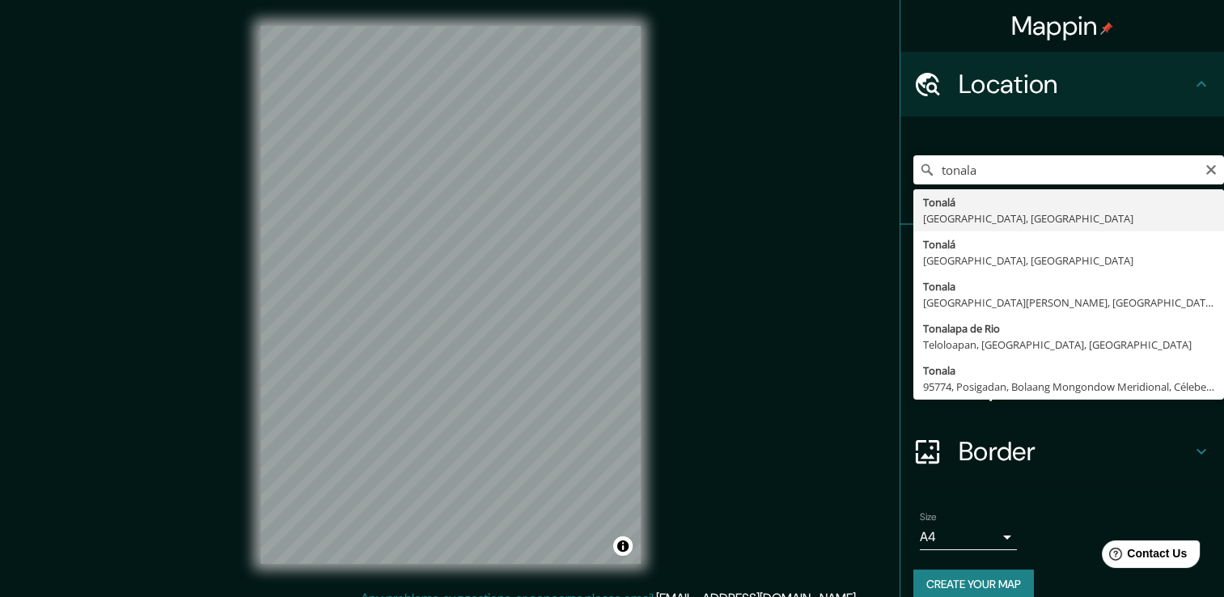
type input "Tonalá, Jalisco, México"
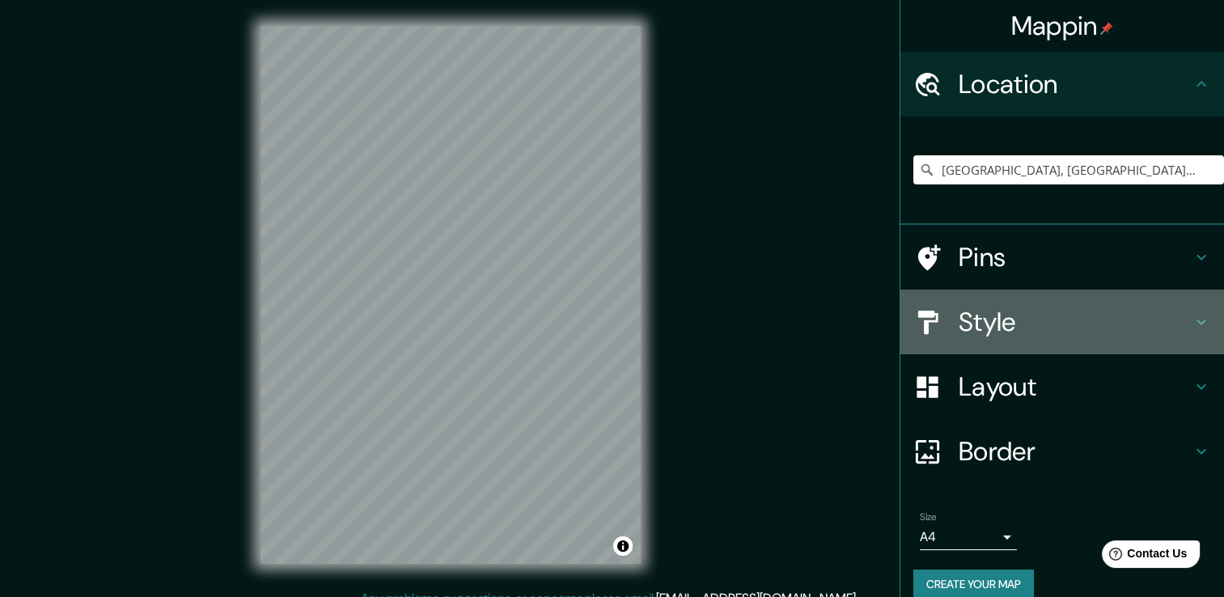
click at [987, 306] on h4 "Style" at bounding box center [1075, 322] width 233 height 32
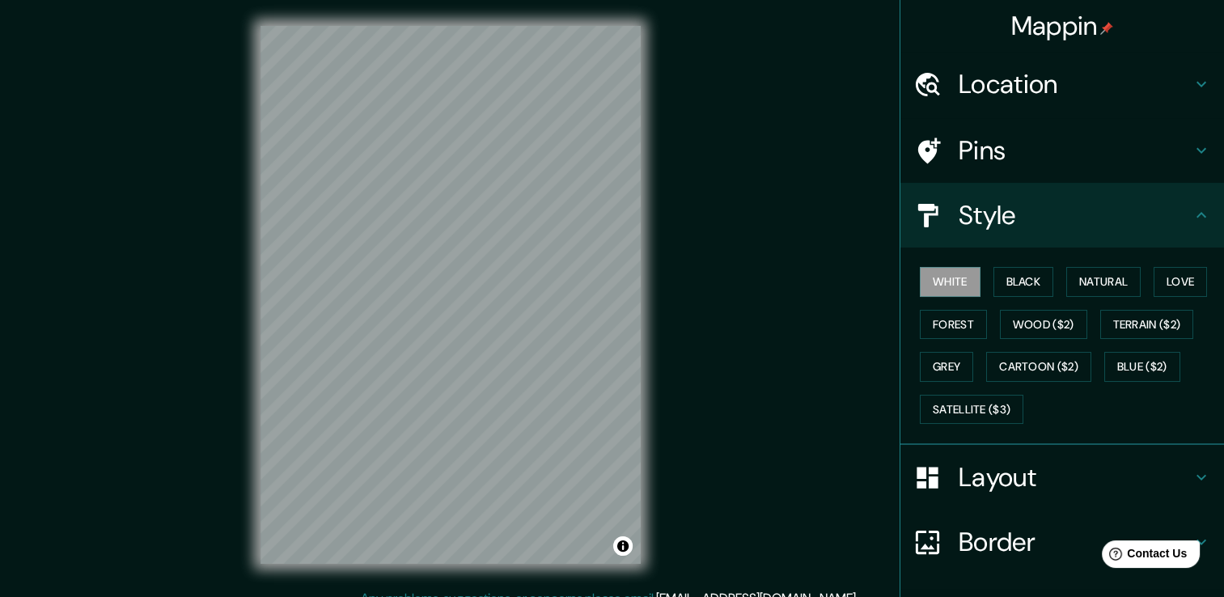
click at [1011, 281] on button "Black" at bounding box center [1024, 282] width 61 height 30
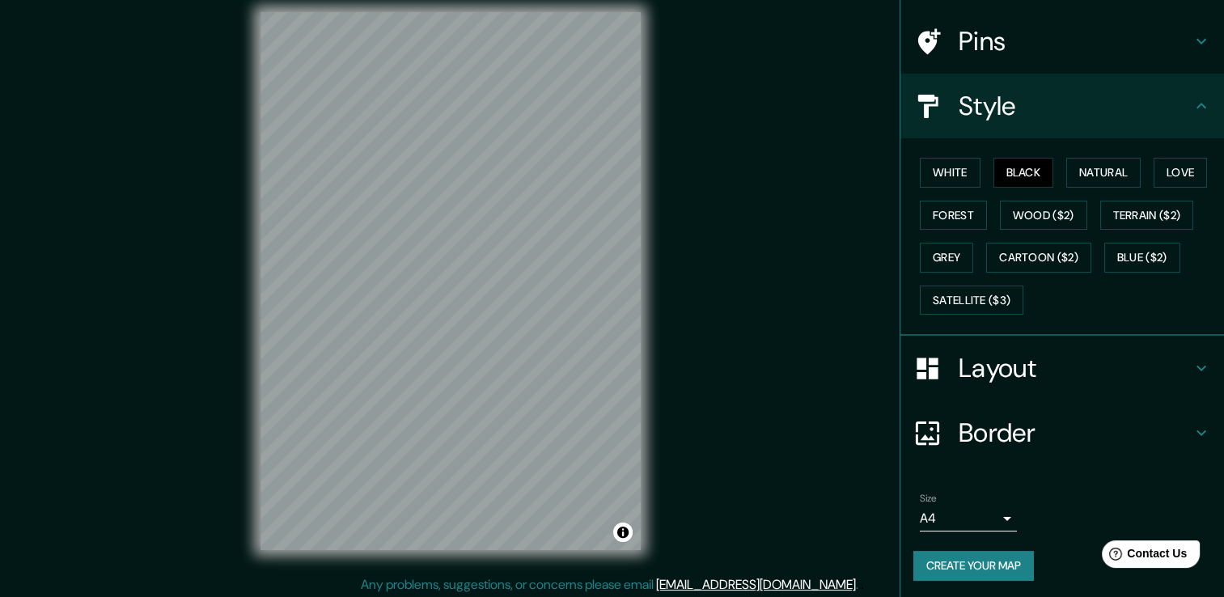
scroll to position [18, 0]
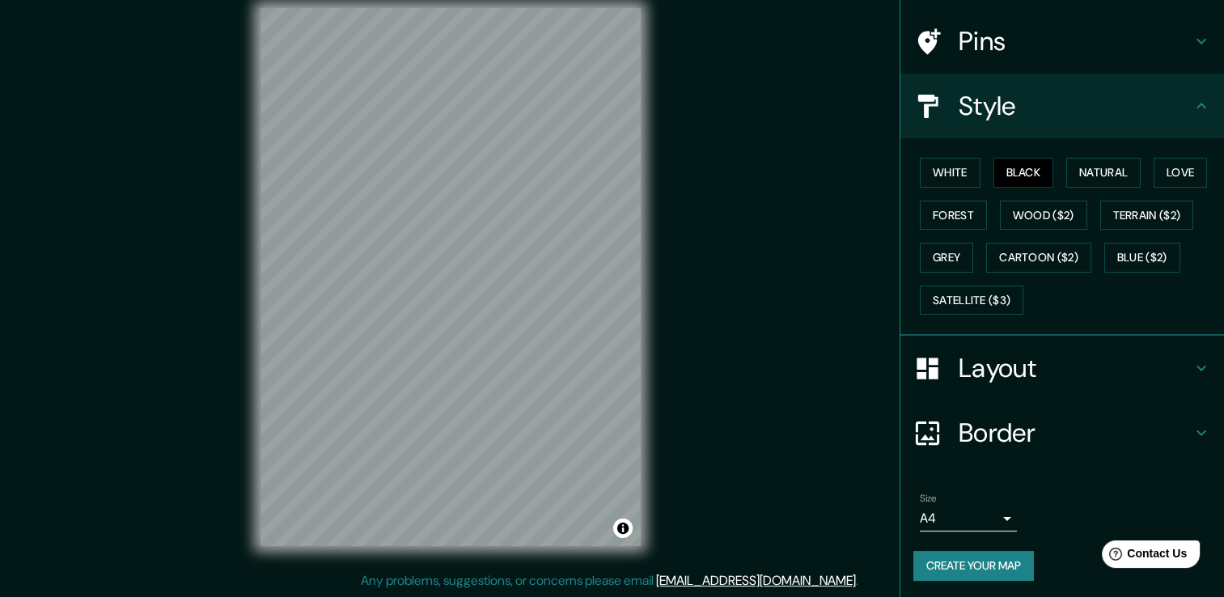
click at [987, 565] on button "Create your map" at bounding box center [974, 566] width 121 height 30
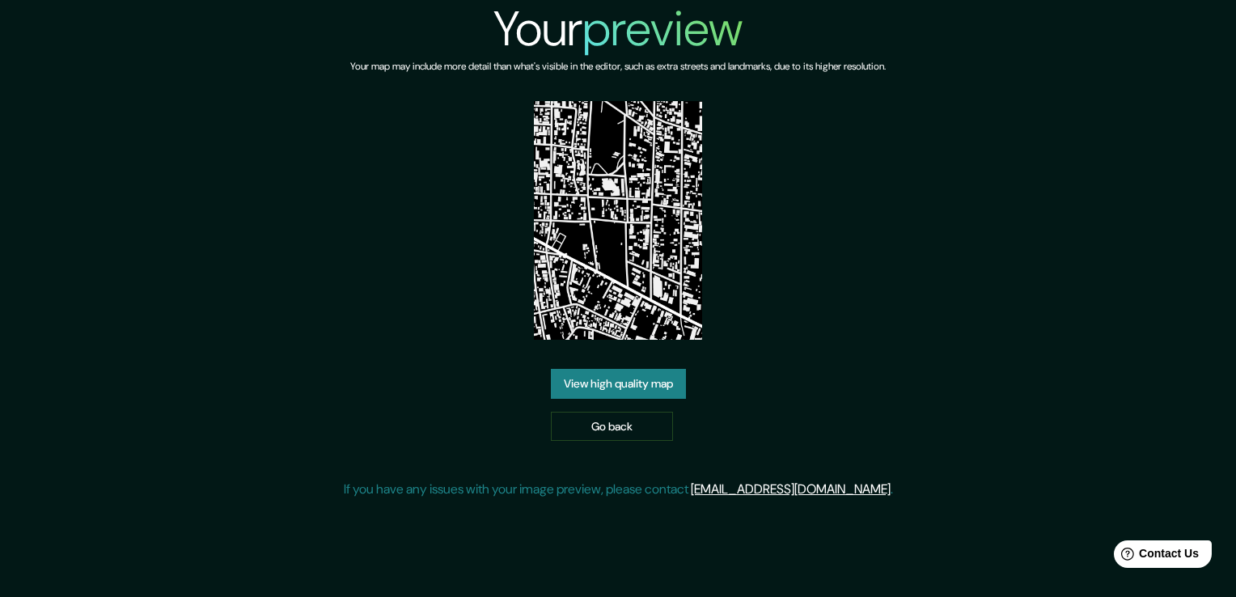
click at [583, 392] on link "View high quality map" at bounding box center [618, 384] width 135 height 30
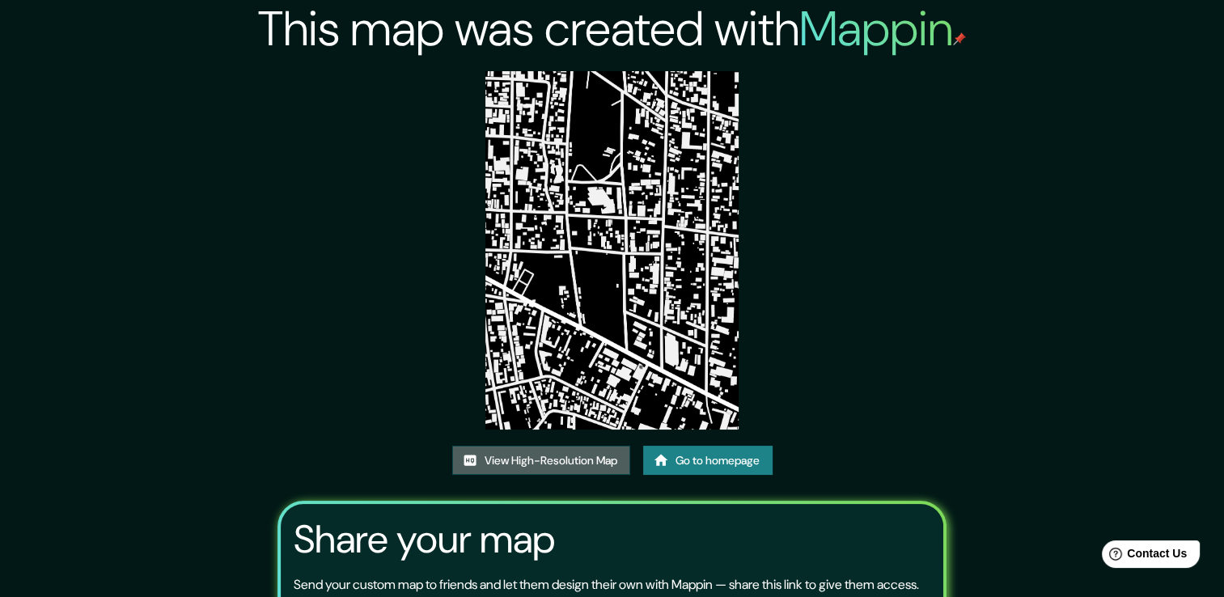
click at [600, 458] on link "View High-Resolution Map" at bounding box center [541, 461] width 178 height 30
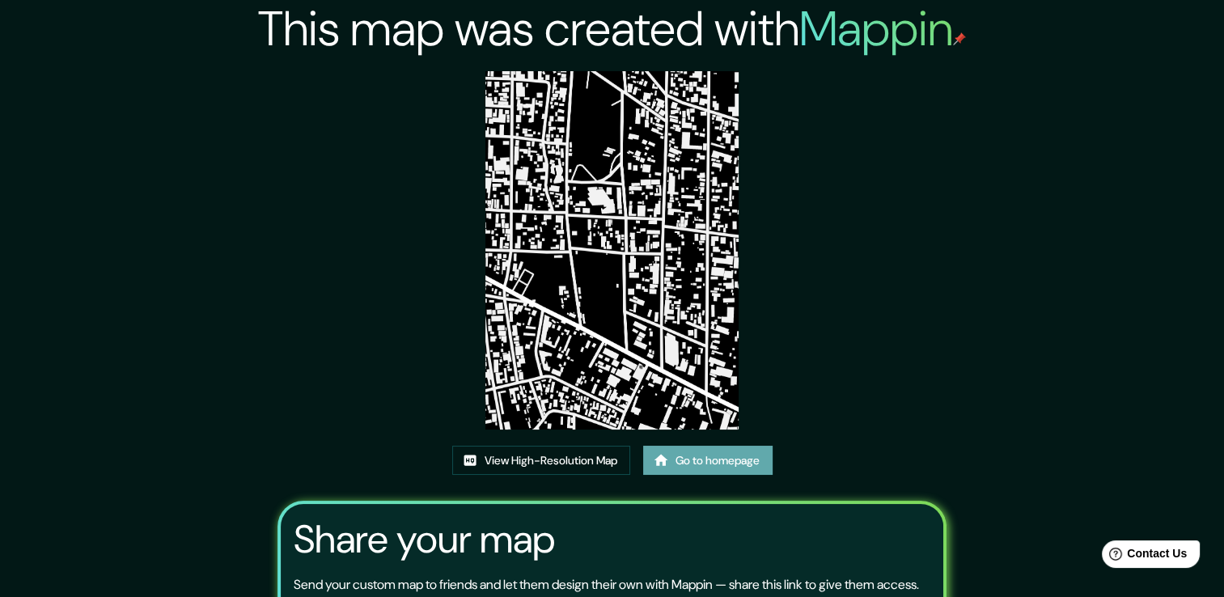
click at [733, 464] on link "Go to homepage" at bounding box center [707, 461] width 129 height 30
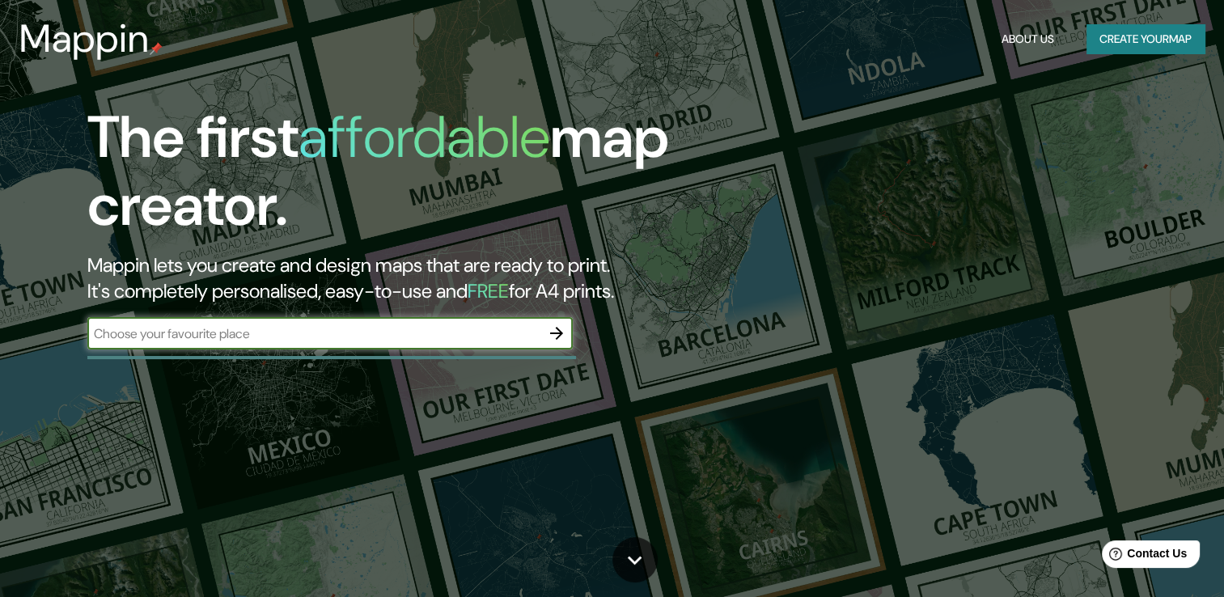
click at [553, 333] on icon "button" at bounding box center [556, 333] width 13 height 13
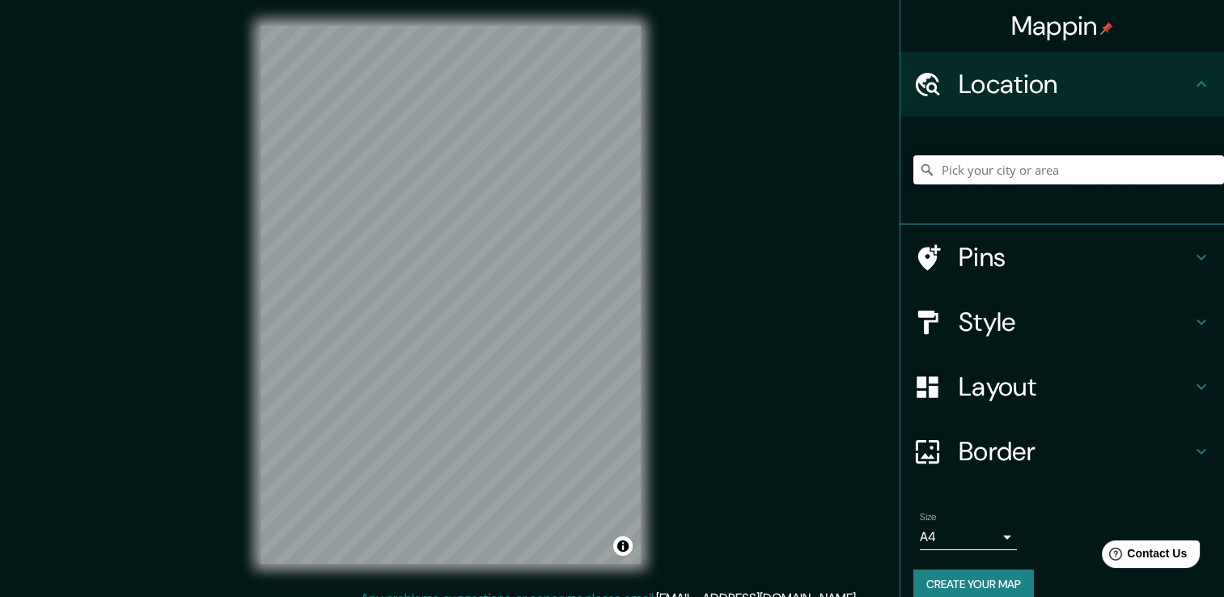
click at [997, 167] on input "Pick your city or area" at bounding box center [1069, 169] width 311 height 29
type input "t"
click at [1046, 448] on h4 "Border" at bounding box center [1075, 451] width 233 height 32
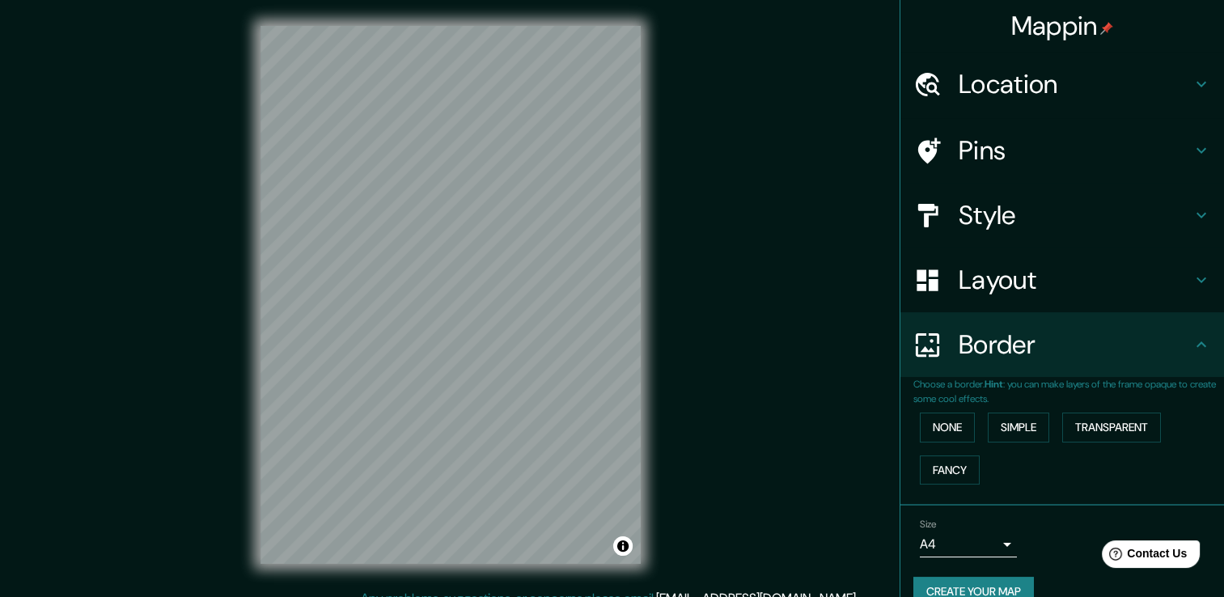
click at [988, 422] on button "Simple" at bounding box center [1018, 428] width 61 height 30
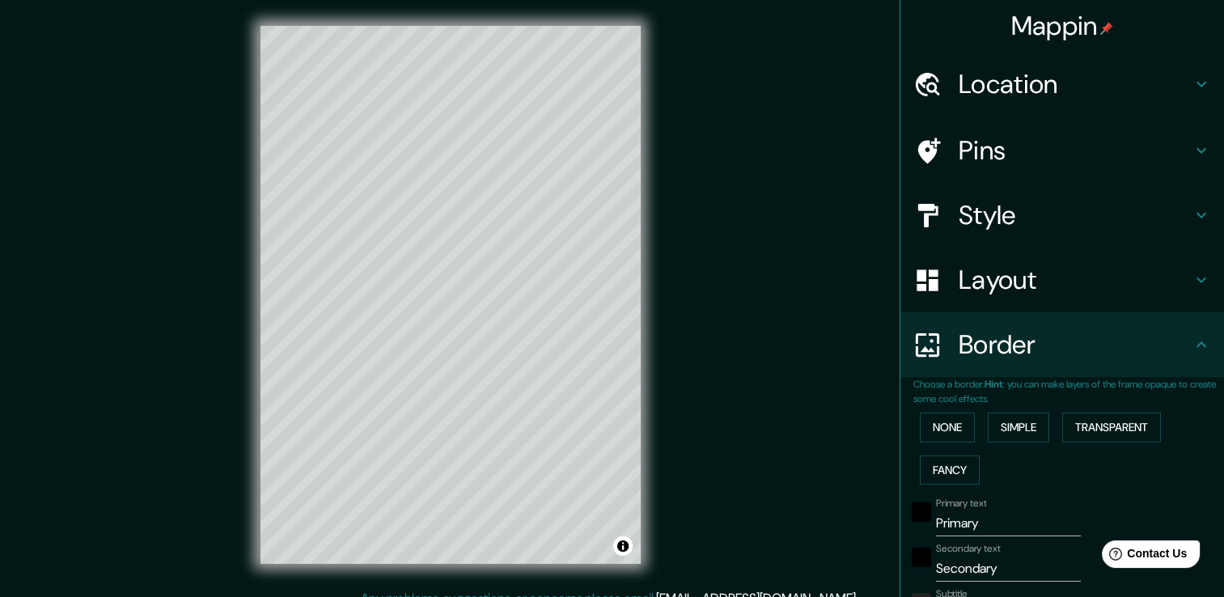
click at [932, 422] on button "None" at bounding box center [947, 428] width 55 height 30
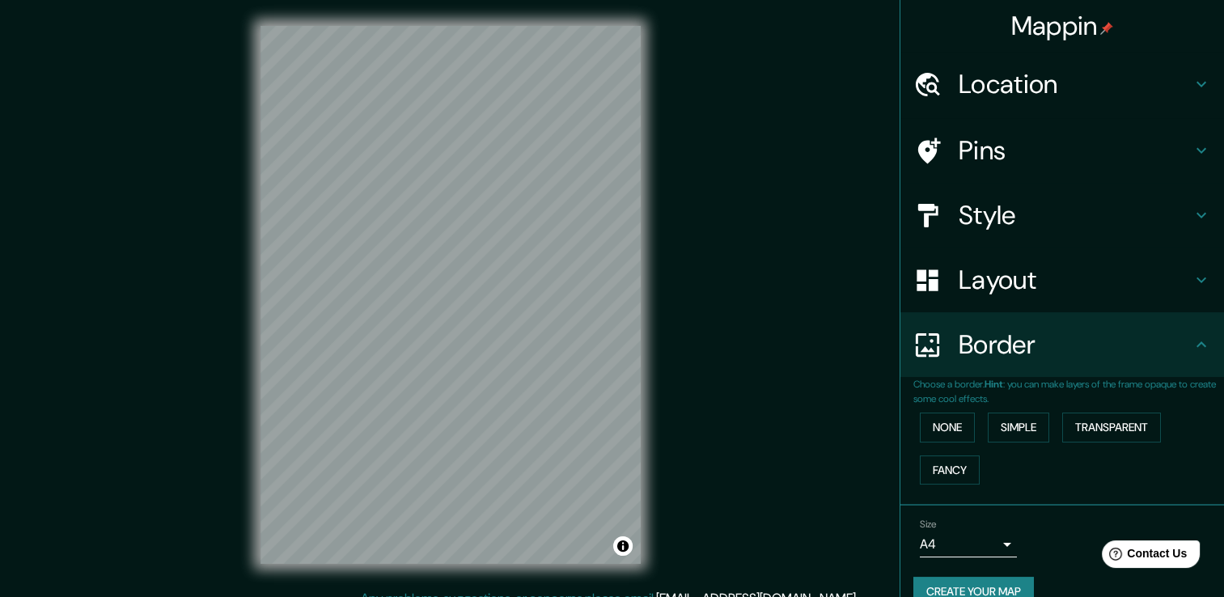
click at [942, 468] on button "Fancy" at bounding box center [950, 471] width 60 height 30
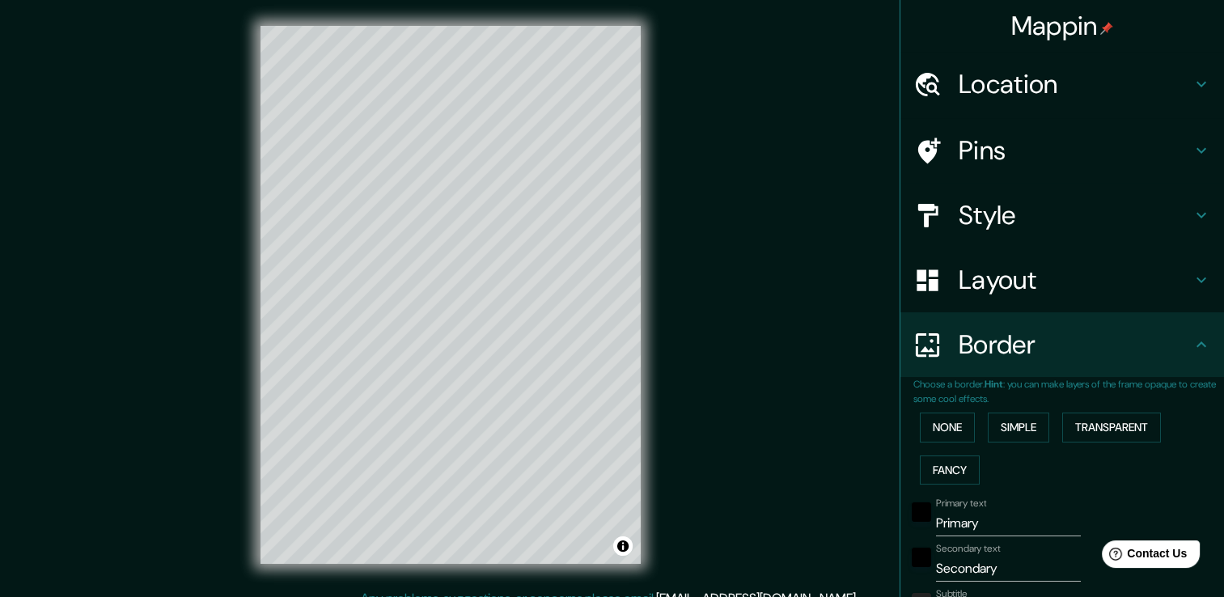
click at [988, 426] on button "Simple" at bounding box center [1018, 428] width 61 height 30
click at [1062, 422] on button "Transparent" at bounding box center [1111, 428] width 99 height 30
click at [1019, 425] on button "Simple" at bounding box center [1018, 428] width 61 height 30
click at [956, 465] on button "Fancy" at bounding box center [950, 471] width 60 height 30
click at [942, 435] on button "None" at bounding box center [947, 428] width 55 height 30
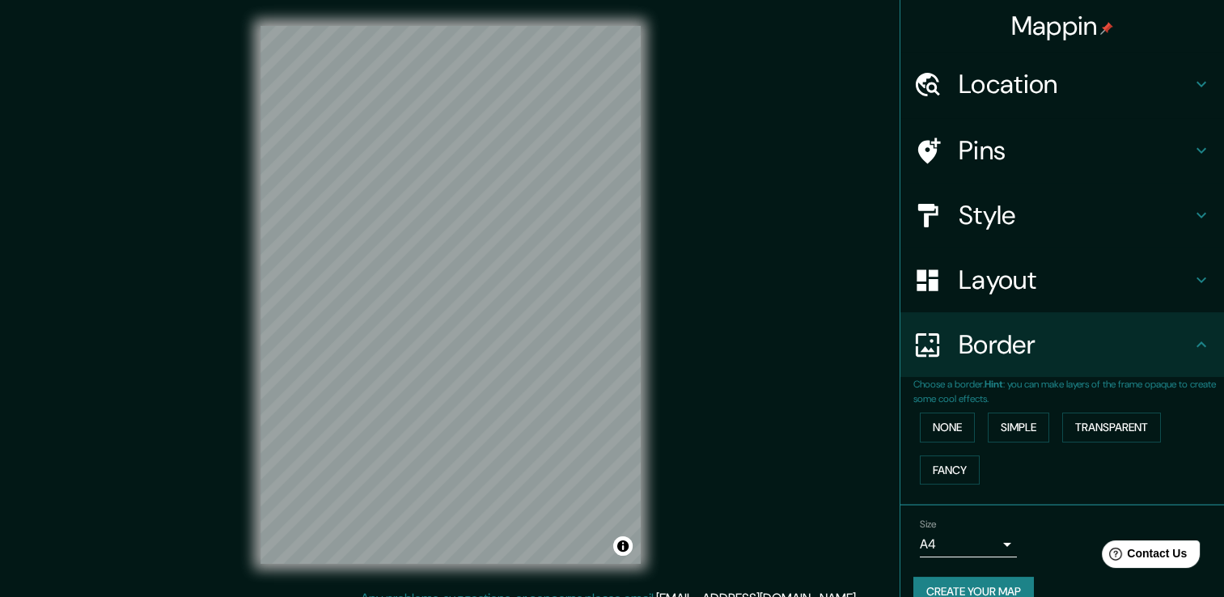
click at [986, 287] on h4 "Layout" at bounding box center [1075, 280] width 233 height 32
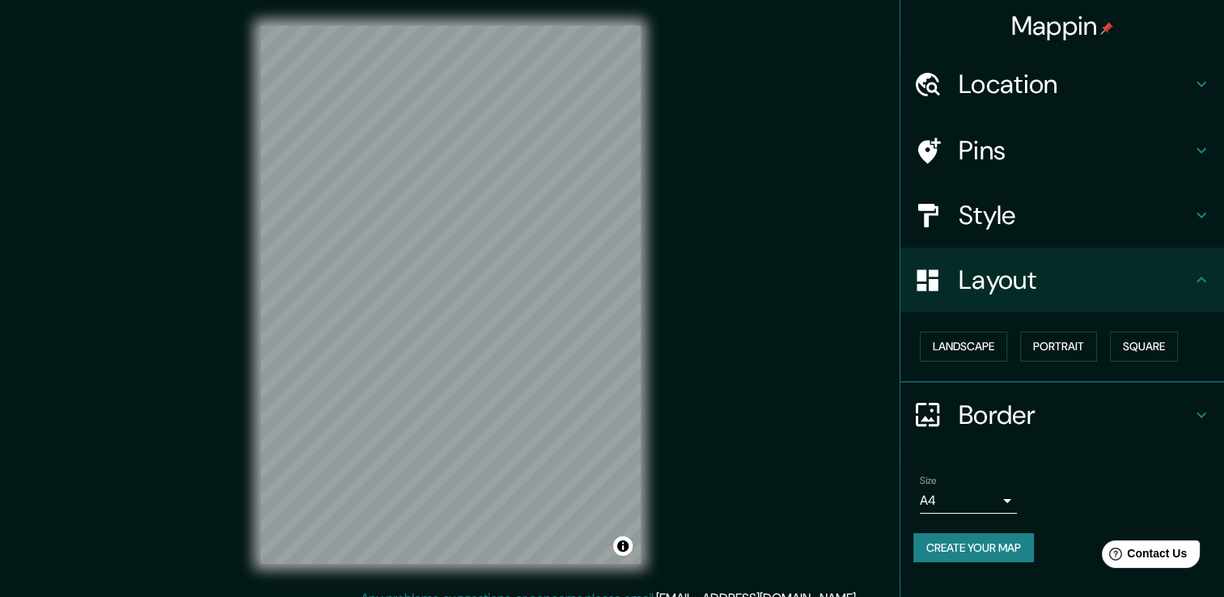
click at [977, 351] on button "Landscape" at bounding box center [963, 347] width 87 height 30
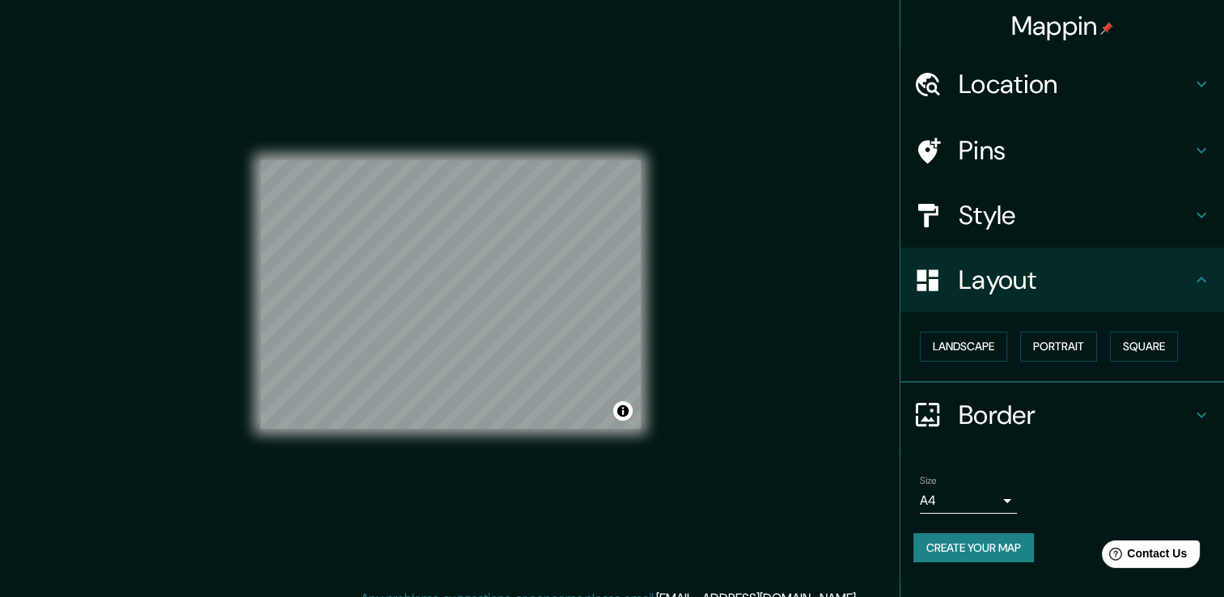
click at [1074, 329] on div "Landscape Portrait Square" at bounding box center [1069, 346] width 311 height 43
click at [1071, 345] on button "Portrait" at bounding box center [1058, 347] width 77 height 30
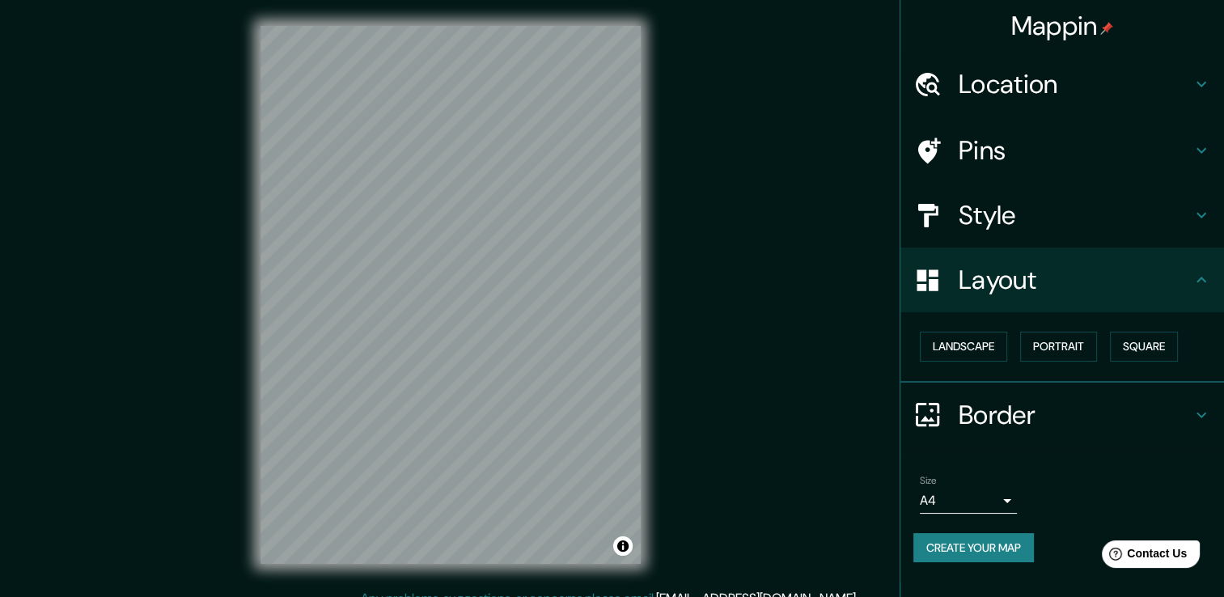
click at [1147, 354] on button "Square" at bounding box center [1144, 347] width 68 height 30
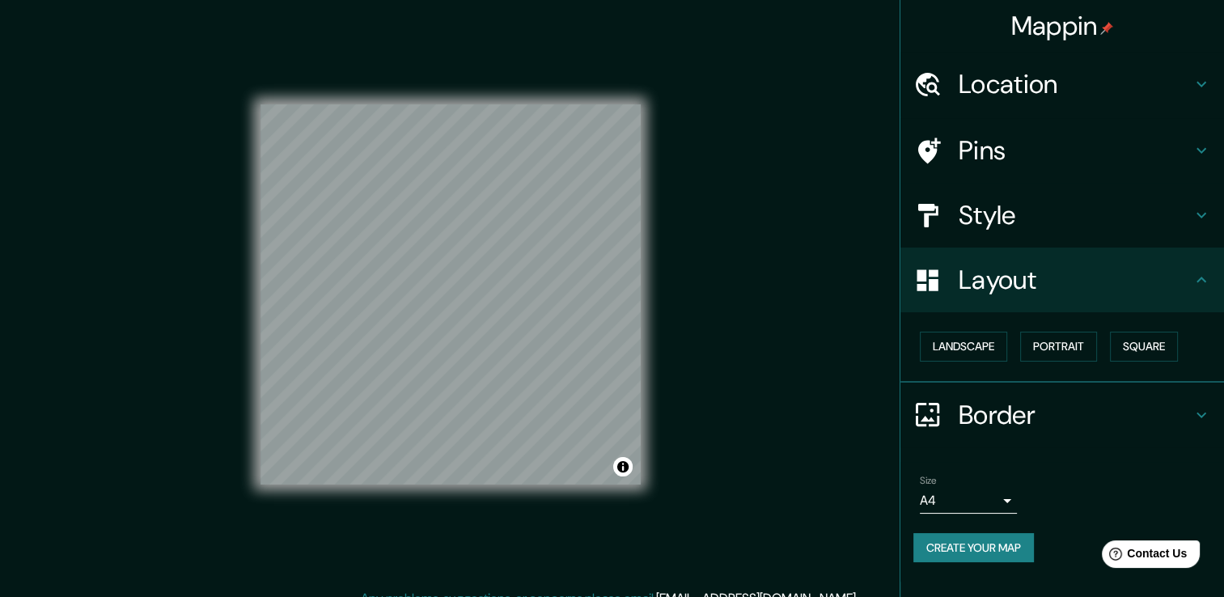
click at [969, 364] on div "Landscape Portrait Square" at bounding box center [1069, 346] width 311 height 43
click at [975, 354] on button "Landscape" at bounding box center [963, 347] width 87 height 30
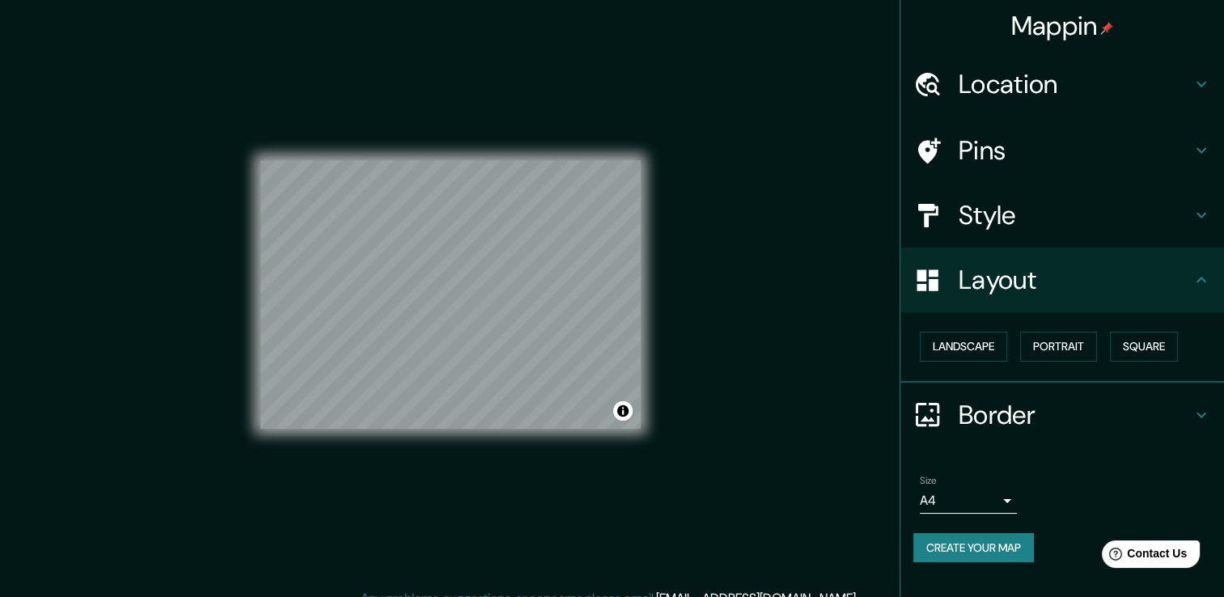
click at [1019, 348] on div "Landscape Portrait Square" at bounding box center [1069, 346] width 311 height 43
click at [1052, 351] on button "Portrait" at bounding box center [1058, 347] width 77 height 30
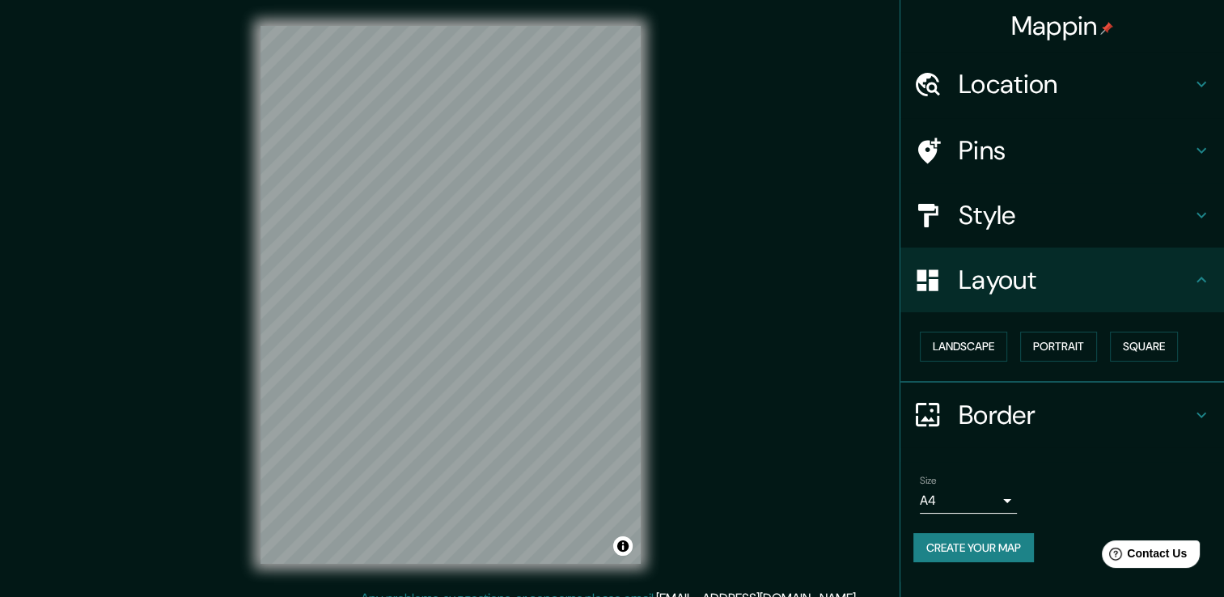
click at [1016, 218] on h4 "Style" at bounding box center [1075, 215] width 233 height 32
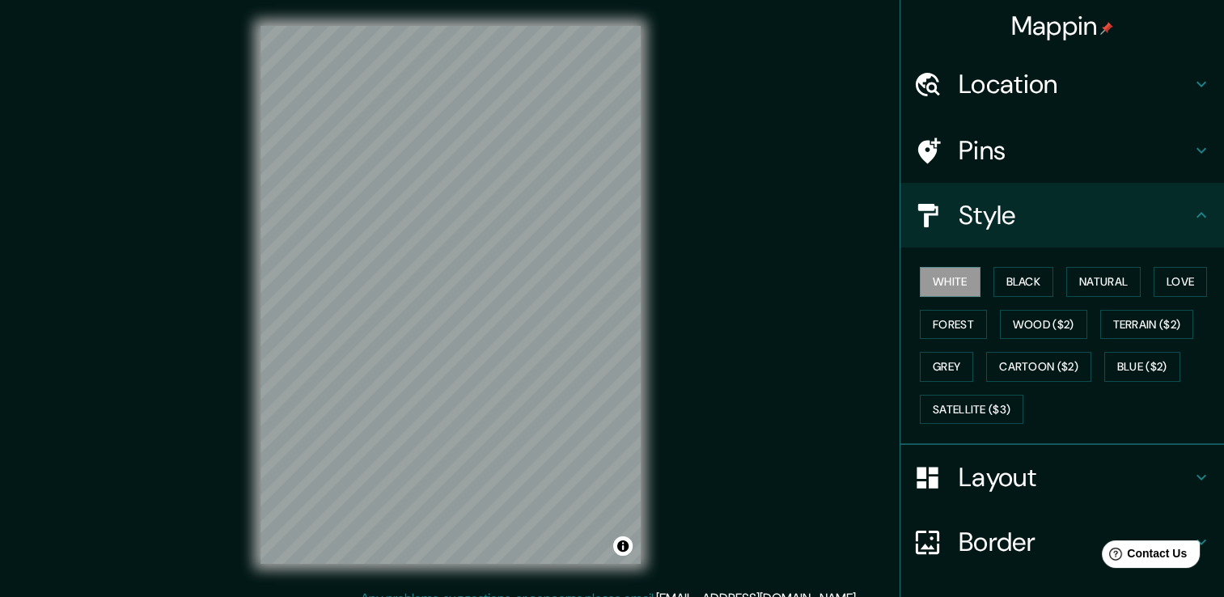
click at [1016, 138] on h4 "Pins" at bounding box center [1075, 150] width 233 height 32
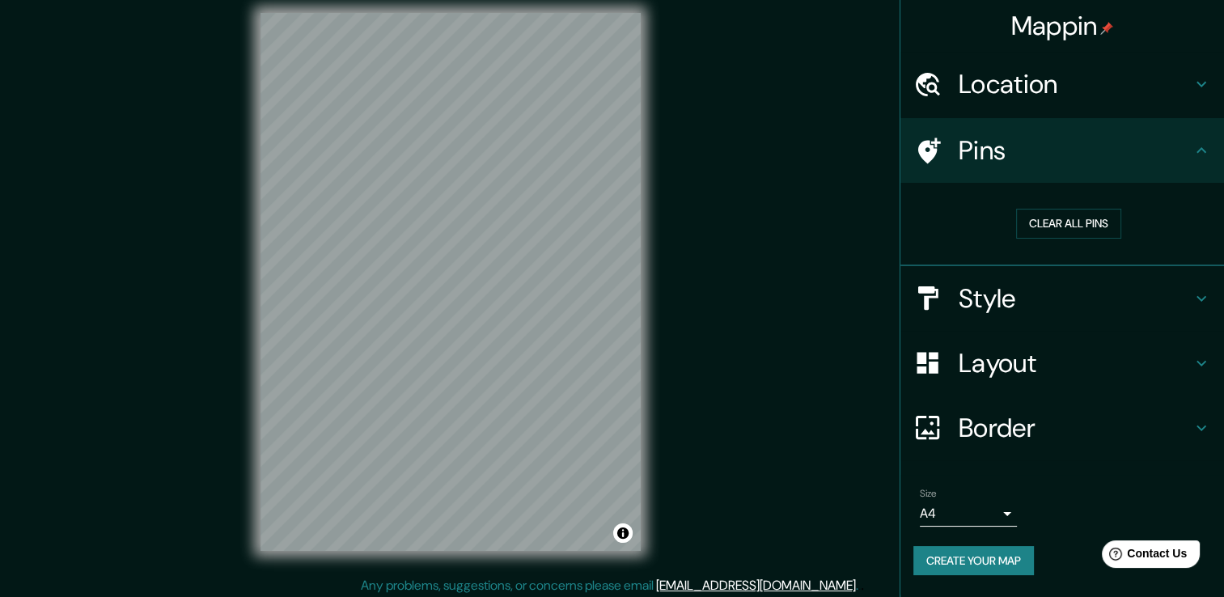
scroll to position [18, 0]
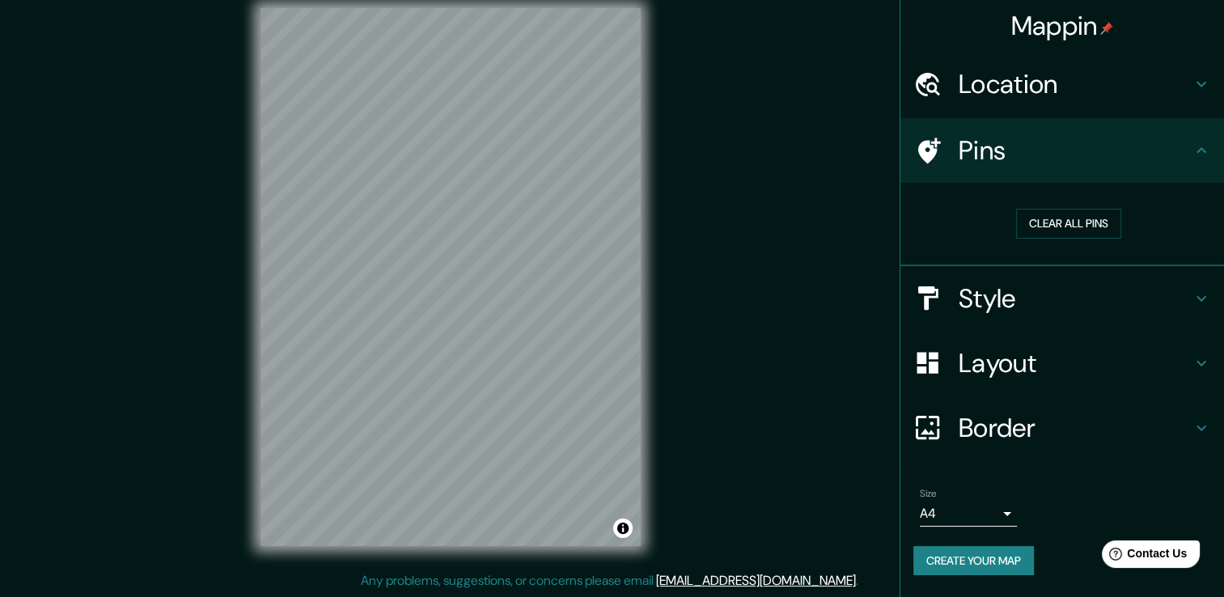
click at [1020, 424] on h4 "Border" at bounding box center [1075, 428] width 233 height 32
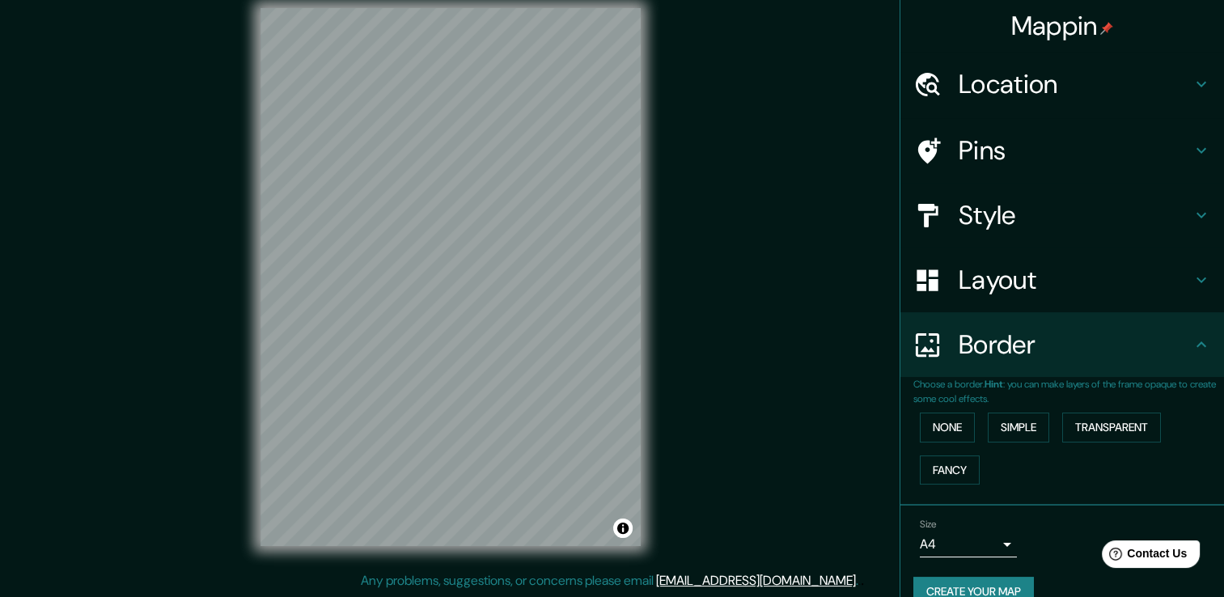
scroll to position [27, 0]
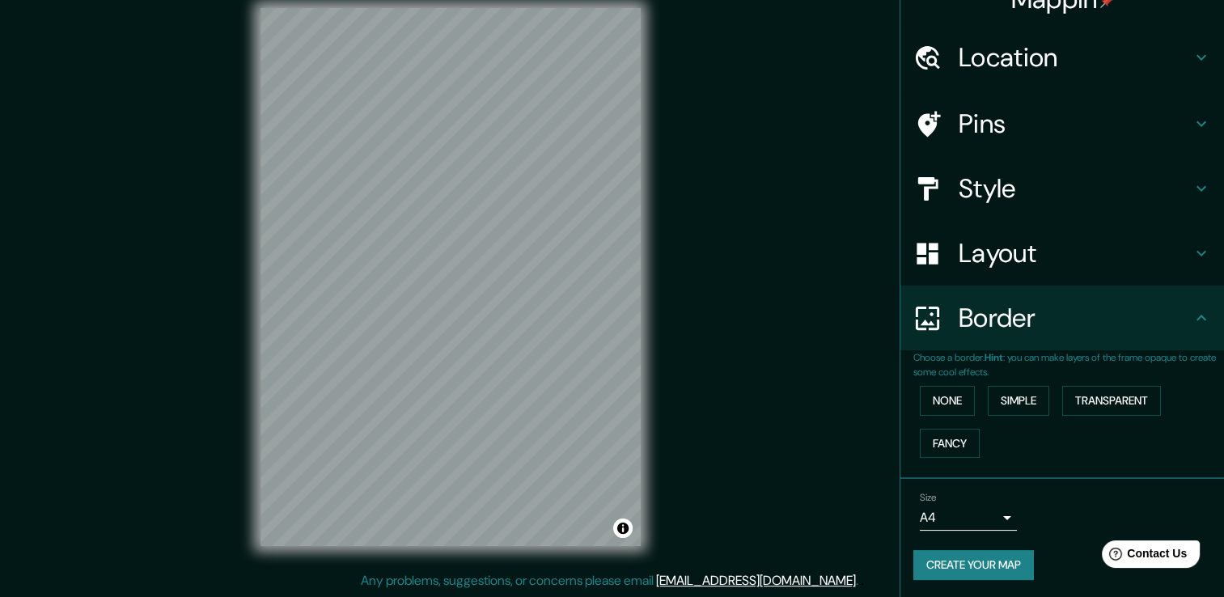
click at [761, 274] on div "Mappin Location t Pins Style Layout Border Choose a border. Hint : you can make…" at bounding box center [612, 289] width 1224 height 615
